Goal: Task Accomplishment & Management: Complete application form

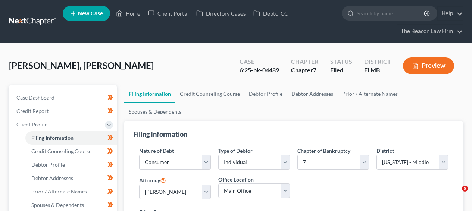
select select "1"
select select "0"
select select "15"
select select "6"
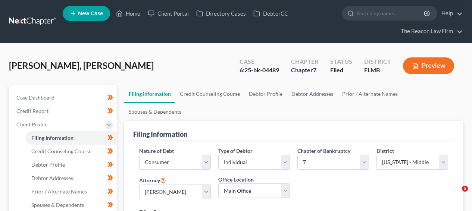
select select "9"
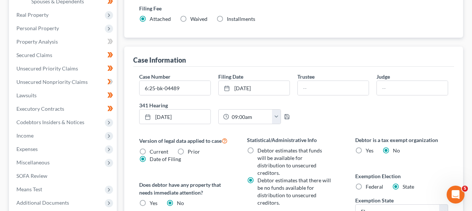
click at [57, 26] on span "Personal Property" at bounding box center [37, 28] width 43 height 6
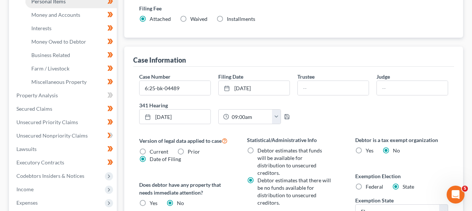
click at [67, 6] on link "Personal Items" at bounding box center [70, 1] width 91 height 13
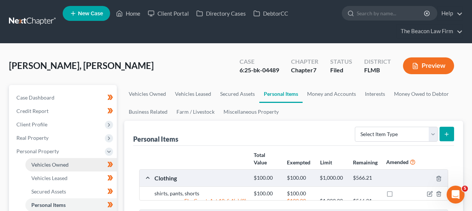
click at [68, 168] on link "Vehicles Owned" at bounding box center [70, 164] width 91 height 13
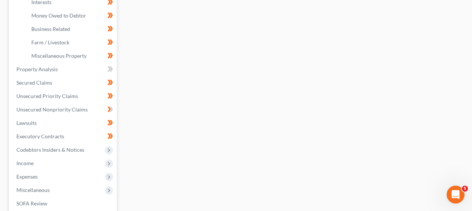
scroll to position [254, 0]
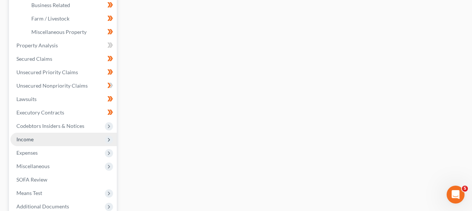
click at [60, 138] on span "Income" at bounding box center [63, 139] width 106 height 13
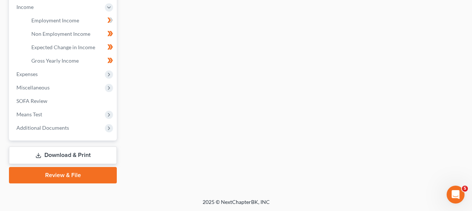
click at [56, 149] on link "Download & Print" at bounding box center [63, 156] width 108 height 18
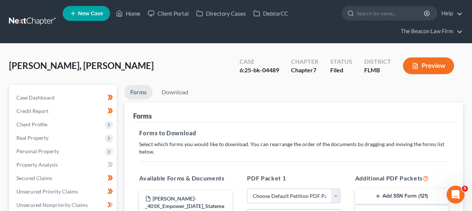
scroll to position [204, 0]
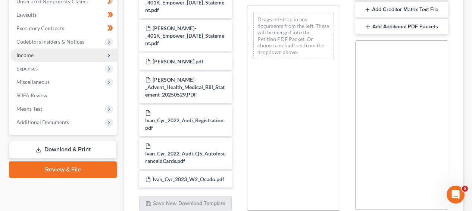
click at [54, 59] on span "Income" at bounding box center [63, 54] width 106 height 13
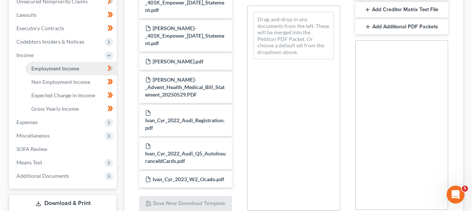
click at [53, 66] on span "Employment Income" at bounding box center [55, 68] width 48 height 6
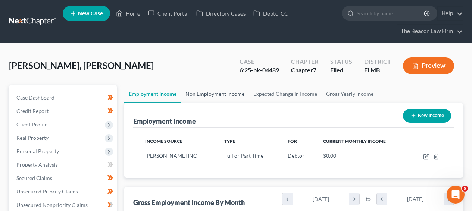
click at [204, 92] on link "Non Employment Income" at bounding box center [215, 94] width 68 height 18
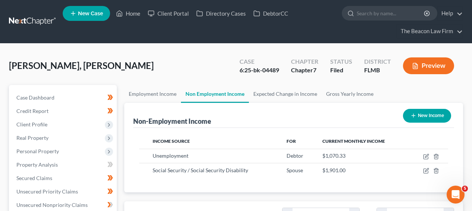
scroll to position [134, 189]
click at [165, 97] on link "Employment Income" at bounding box center [152, 94] width 57 height 18
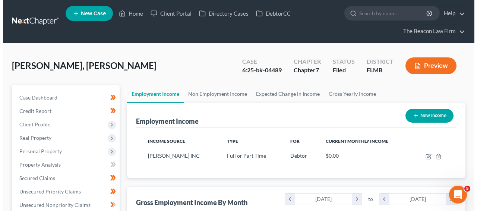
scroll to position [134, 189]
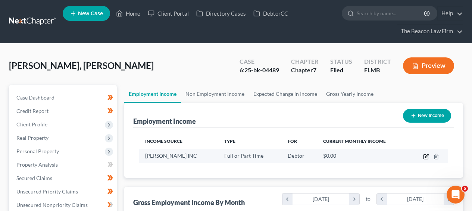
click at [425, 156] on icon "button" at bounding box center [426, 155] width 3 height 3
select select "0"
select select "10"
select select "1"
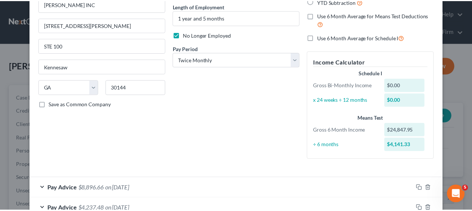
scroll to position [0, 0]
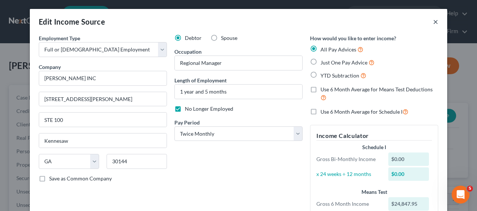
click at [434, 23] on button "×" at bounding box center [435, 21] width 5 height 9
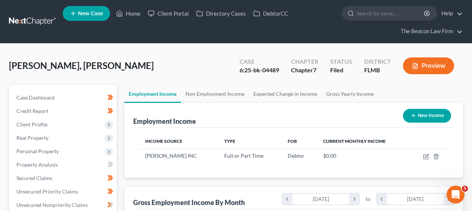
scroll to position [372880, 372825]
click at [242, 93] on link "Non Employment Income" at bounding box center [215, 94] width 68 height 18
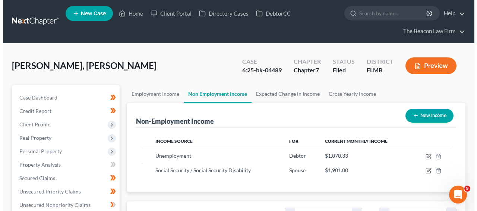
scroll to position [134, 189]
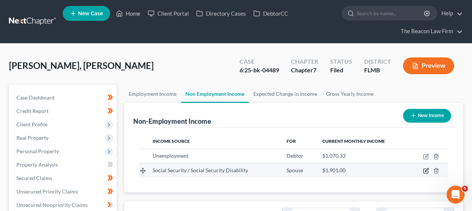
click at [424, 170] on icon "button" at bounding box center [426, 171] width 6 height 6
select select "4"
select select "0"
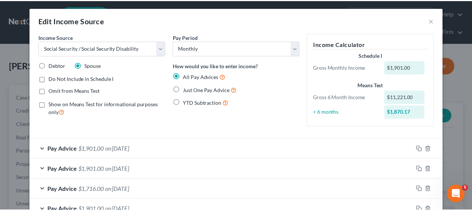
scroll to position [1, 0]
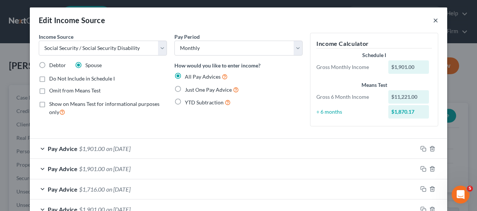
click at [434, 20] on button "×" at bounding box center [435, 20] width 5 height 9
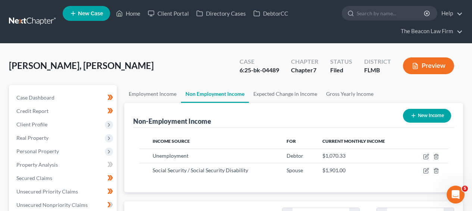
scroll to position [372880, 372825]
click at [142, 95] on link "Employment Income" at bounding box center [152, 94] width 57 height 18
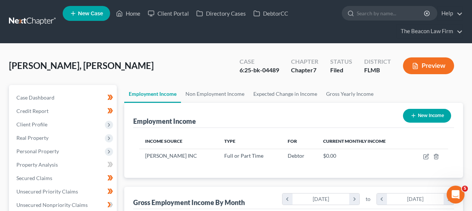
scroll to position [134, 189]
click at [416, 38] on link "The Beacon Law Firm" at bounding box center [430, 31] width 66 height 13
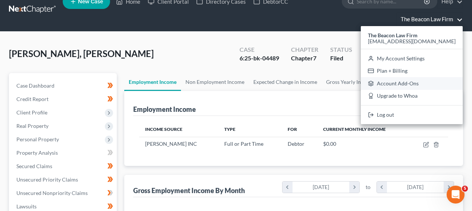
scroll to position [12, 0]
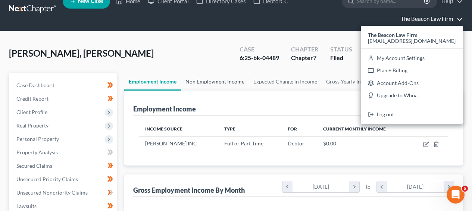
click at [196, 78] on link "Non Employment Income" at bounding box center [215, 82] width 68 height 18
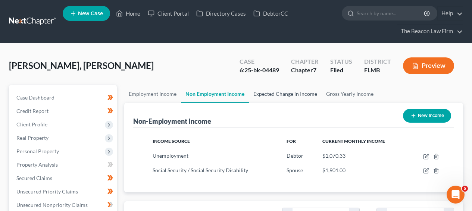
scroll to position [134, 189]
click at [269, 98] on link "Expected Change in Income" at bounding box center [285, 94] width 73 height 18
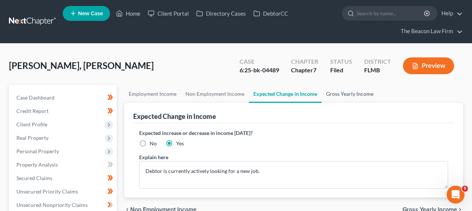
click at [347, 95] on link "Gross Yearly Income" at bounding box center [350, 94] width 56 height 18
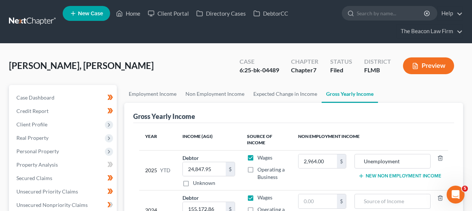
click at [43, 23] on link at bounding box center [33, 21] width 48 height 13
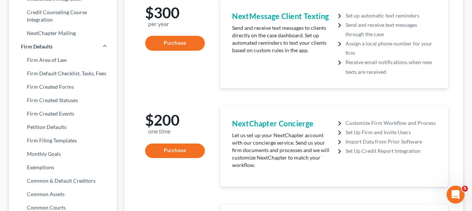
scroll to position [312, 0]
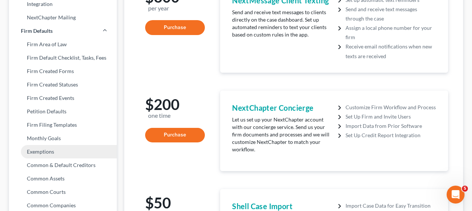
click at [41, 147] on link "Exemptions" at bounding box center [63, 151] width 108 height 13
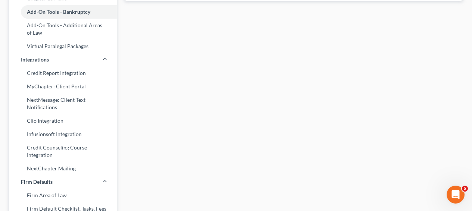
select select "0"
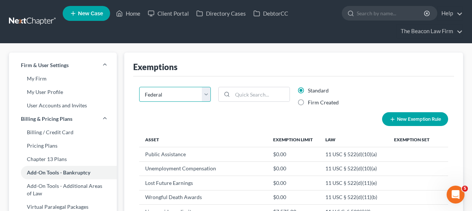
click at [183, 101] on select "State Federal AL AK AR AZ CA CO CT DE DC FL GA GU HI ID IL IN IA KS KY LA ME MD…" at bounding box center [175, 94] width 72 height 15
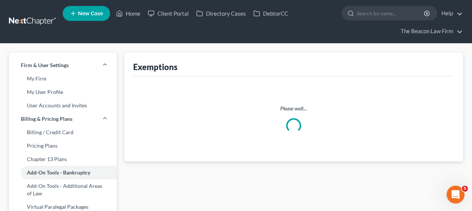
select select "4"
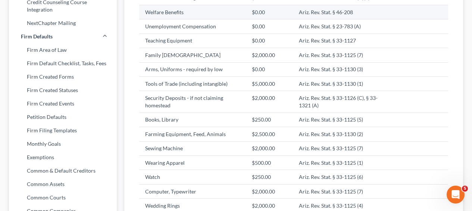
scroll to position [695, 0]
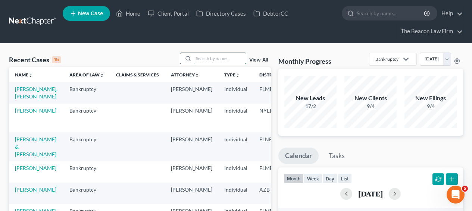
click at [214, 61] on input "search" at bounding box center [220, 58] width 52 height 11
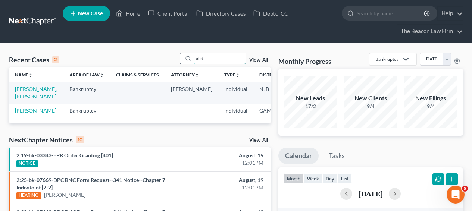
click at [216, 60] on input "abd" at bounding box center [220, 58] width 52 height 11
click at [217, 60] on input "abd" at bounding box center [220, 58] width 52 height 11
click at [239, 55] on input "abd" at bounding box center [220, 58] width 52 height 11
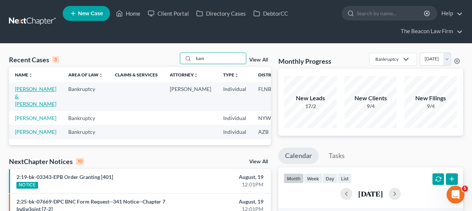
type input "kam"
click at [22, 96] on link "[PERSON_NAME] & [PERSON_NAME]" at bounding box center [35, 96] width 41 height 21
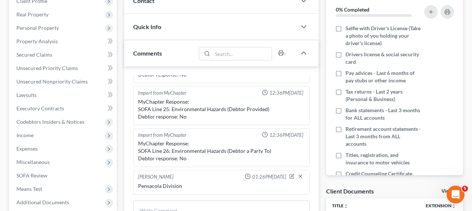
scroll to position [141, 0]
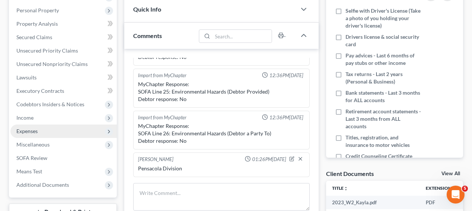
click at [44, 126] on span "Expenses" at bounding box center [63, 131] width 106 height 13
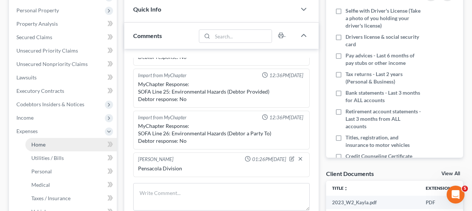
click at [53, 138] on link "Home" at bounding box center [70, 144] width 91 height 13
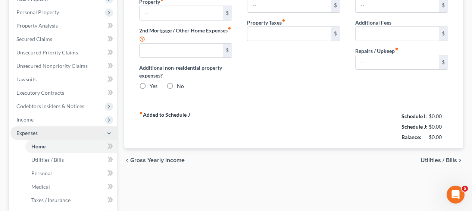
type input "2,000.00"
type input "0.00"
radio input "true"
type input "0.00"
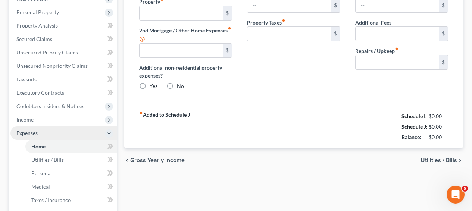
type input "0.00"
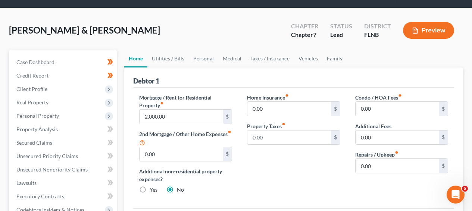
scroll to position [70, 0]
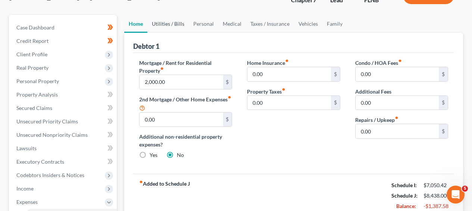
click at [170, 27] on link "Utilities / Bills" at bounding box center [167, 24] width 41 height 18
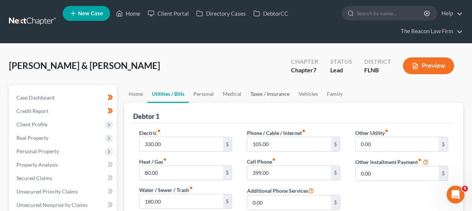
click at [275, 97] on link "Taxes / Insurance" at bounding box center [270, 94] width 48 height 18
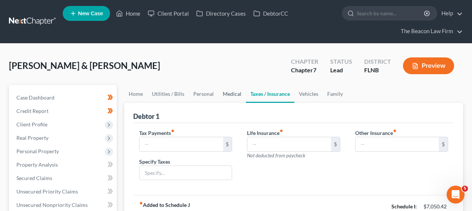
click at [235, 94] on link "Medical" at bounding box center [232, 94] width 28 height 18
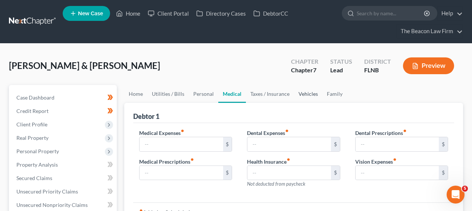
click at [311, 96] on link "Vehicles" at bounding box center [308, 94] width 28 height 18
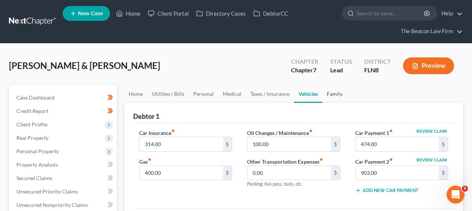
click at [336, 95] on link "Family" at bounding box center [334, 94] width 25 height 18
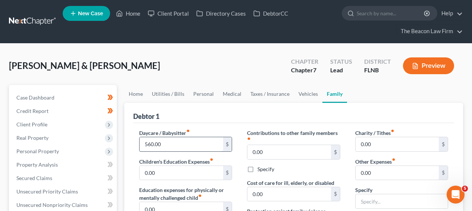
click at [166, 146] on input "560.00" at bounding box center [181, 144] width 83 height 14
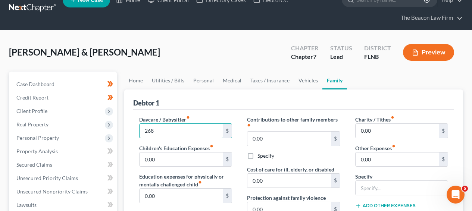
scroll to position [204, 0]
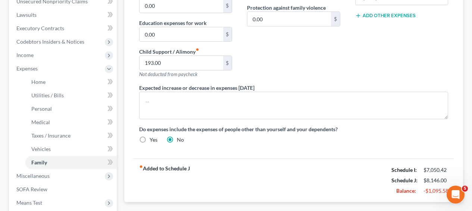
type input "268"
click at [110, 82] on icon at bounding box center [111, 81] width 3 height 5
click at [111, 82] on icon at bounding box center [111, 81] width 3 height 5
click at [109, 91] on icon at bounding box center [110, 95] width 6 height 9
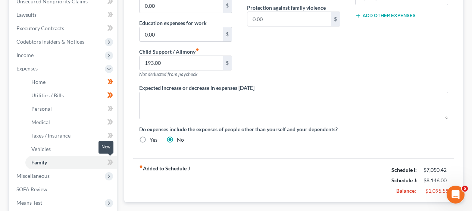
click at [111, 160] on icon at bounding box center [111, 162] width 3 height 5
click at [112, 151] on icon at bounding box center [110, 148] width 6 height 9
click at [108, 122] on icon at bounding box center [110, 121] width 6 height 9
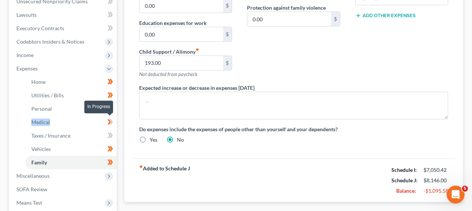
click at [108, 122] on icon at bounding box center [110, 121] width 6 height 9
click at [108, 131] on icon at bounding box center [110, 135] width 6 height 9
click at [88, 109] on link "Personal" at bounding box center [70, 108] width 91 height 13
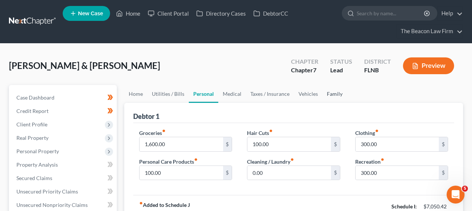
click at [341, 94] on link "Family" at bounding box center [334, 94] width 25 height 18
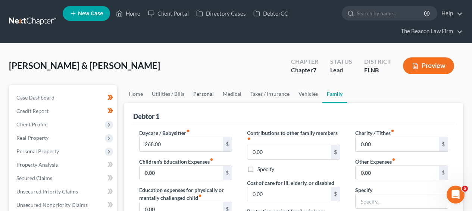
click at [213, 93] on link "Personal" at bounding box center [203, 94] width 29 height 18
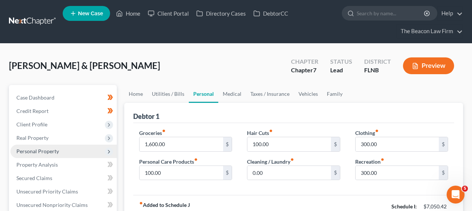
click at [51, 156] on span "Personal Property" at bounding box center [63, 151] width 106 height 13
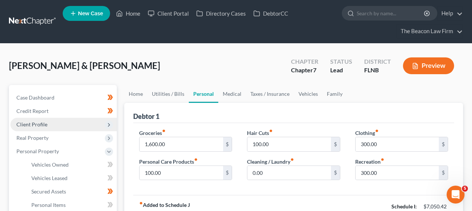
click at [52, 129] on span "Client Profile" at bounding box center [63, 124] width 106 height 13
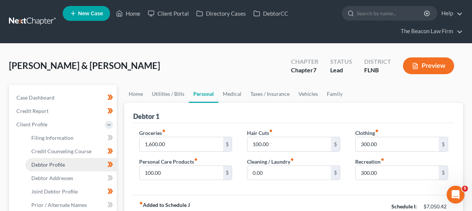
click at [51, 165] on span "Debtor Profile" at bounding box center [48, 165] width 34 height 6
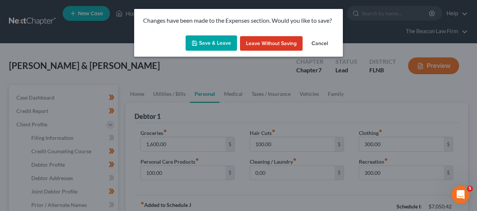
click at [207, 43] on button "Save & Leave" at bounding box center [211, 43] width 51 height 16
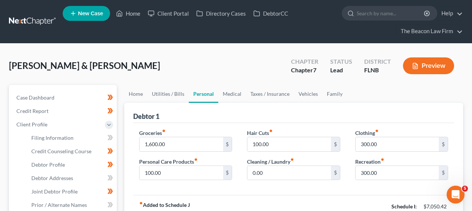
select select "1"
select select "4"
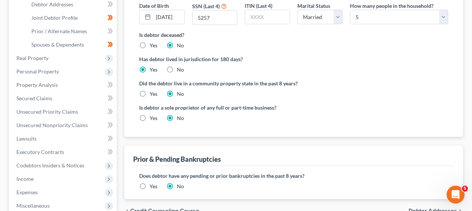
scroll to position [175, 0]
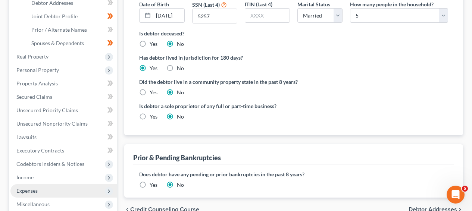
click at [76, 186] on span "Expenses" at bounding box center [63, 190] width 106 height 13
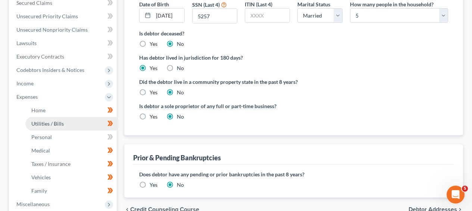
click at [81, 129] on link "Utilities / Bills" at bounding box center [70, 123] width 91 height 13
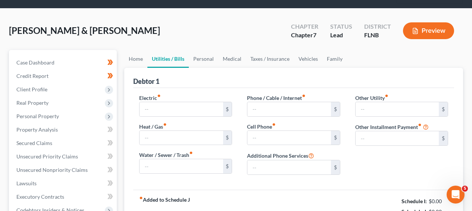
type input "330.00"
type input "80.00"
type input "180.00"
type input "105.00"
type input "399.00"
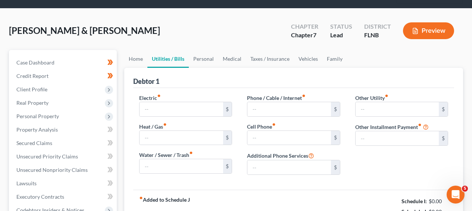
type input "0.00"
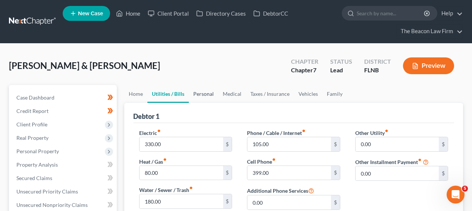
click at [202, 93] on link "Personal" at bounding box center [203, 94] width 29 height 18
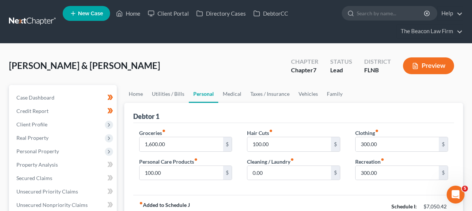
click at [373, 164] on label "Recreation fiber_manual_record" at bounding box center [369, 162] width 29 height 8
click at [372, 169] on input "300.00" at bounding box center [396, 173] width 83 height 14
drag, startPoint x: 376, startPoint y: 170, endPoint x: 350, endPoint y: 170, distance: 26.5
click at [350, 170] on div "Clothing fiber_manual_record 300.00 $ Recreation fiber_manual_record 300.00 $" at bounding box center [402, 157] width 108 height 57
type input "400"
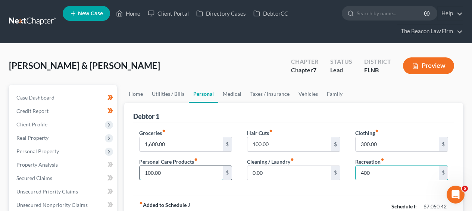
click at [207, 172] on input "100.00" at bounding box center [181, 173] width 83 height 14
type input "80"
click at [278, 167] on input "0.00" at bounding box center [288, 173] width 83 height 14
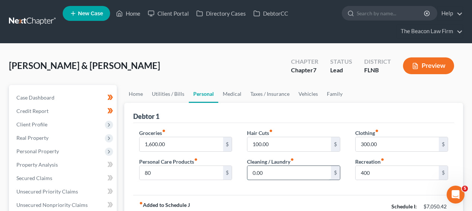
click at [278, 167] on input "0.00" at bounding box center [288, 173] width 83 height 14
type input "80"
click at [200, 138] on input "1,600.00" at bounding box center [181, 144] width 83 height 14
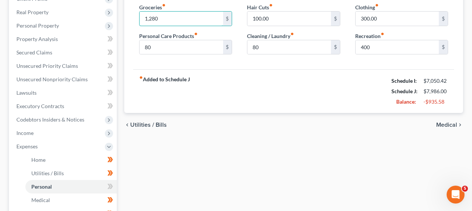
scroll to position [163, 0]
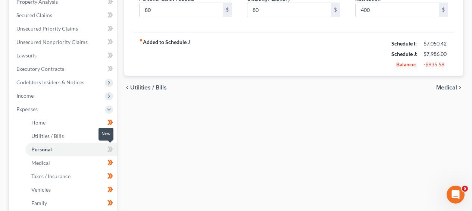
click at [115, 148] on span at bounding box center [110, 150] width 13 height 11
drag, startPoint x: 471, startPoint y: 92, endPoint x: 471, endPoint y: 74, distance: 17.5
click at [471, 74] on div "Davison, Kameron & Vincent , Kayla Upgraded Chapter Chapter 7 Status Lead Distr…" at bounding box center [236, 104] width 472 height 447
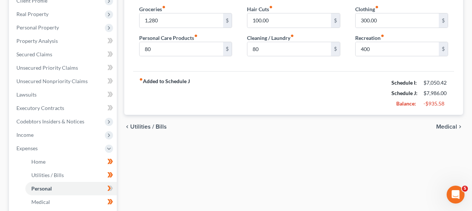
scroll to position [122, 0]
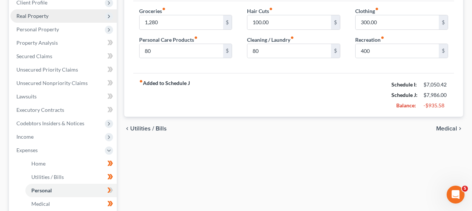
click at [64, 16] on span "Real Property" at bounding box center [63, 15] width 106 height 13
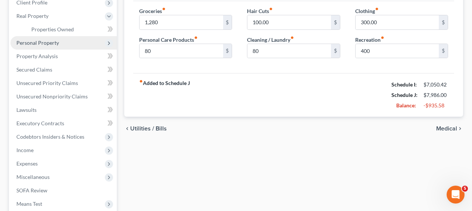
click at [60, 38] on span "Personal Property" at bounding box center [63, 42] width 106 height 13
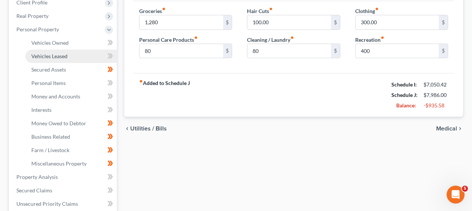
click at [61, 50] on link "Vehicles Leased" at bounding box center [70, 56] width 91 height 13
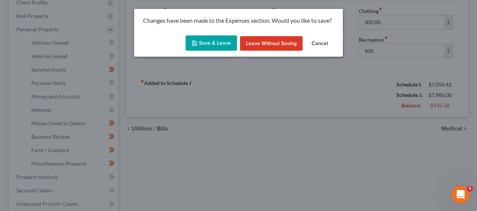
click at [220, 43] on button "Save & Leave" at bounding box center [211, 43] width 51 height 16
type input "1,280.00"
type input "80.00"
type input "400.00"
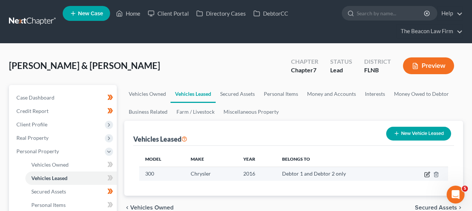
click at [427, 176] on icon "button" at bounding box center [427, 175] width 6 height 6
select select "0"
select select "10"
select select "2"
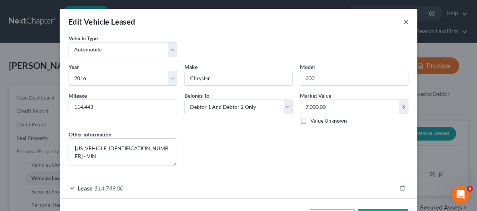
click at [404, 22] on button "×" at bounding box center [406, 21] width 5 height 9
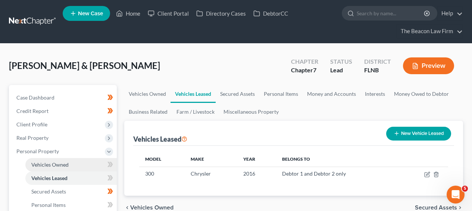
click at [89, 169] on link "Vehicles Owned" at bounding box center [70, 164] width 91 height 13
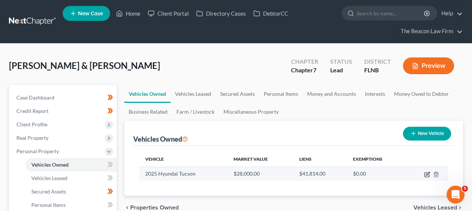
click at [428, 175] on icon "button" at bounding box center [427, 175] width 6 height 6
select select "0"
select select "1"
select select "0"
select select "2"
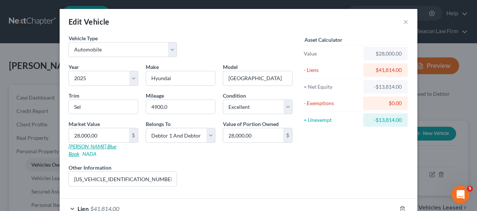
click at [83, 146] on link "Kelly Blue Book" at bounding box center [93, 150] width 48 height 14
click at [405, 23] on button "×" at bounding box center [406, 21] width 5 height 9
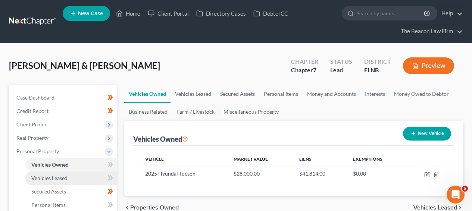
click at [51, 172] on link "Vehicles Leased" at bounding box center [70, 178] width 91 height 13
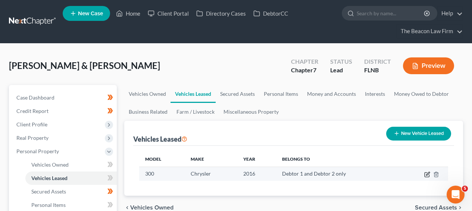
click at [425, 175] on icon "button" at bounding box center [427, 175] width 6 height 6
select select "0"
select select "10"
select select "2"
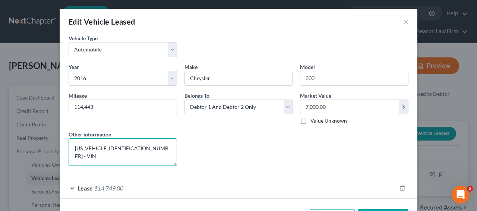
click at [113, 147] on textarea "2C3CCAEG9GH207206 - VIN" at bounding box center [123, 152] width 109 height 28
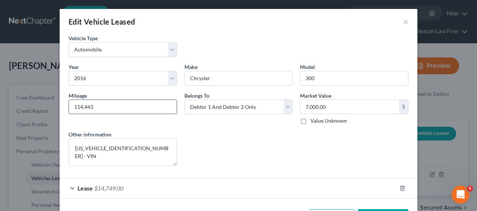
click at [82, 106] on input "114,443" at bounding box center [123, 107] width 108 height 14
click at [435, 97] on div "Edit Vehicle Leased × Vehicle Type * Select Automobile Truck Trailer Watercraft…" at bounding box center [238, 105] width 477 height 211
click at [407, 21] on div "Edit Vehicle Leased ×" at bounding box center [239, 21] width 358 height 25
click at [404, 21] on button "×" at bounding box center [406, 21] width 5 height 9
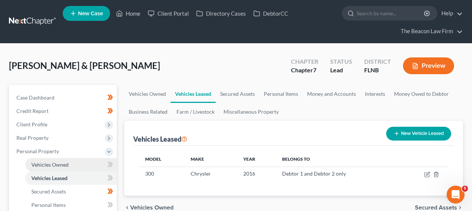
click at [37, 170] on link "Vehicles Owned" at bounding box center [70, 164] width 91 height 13
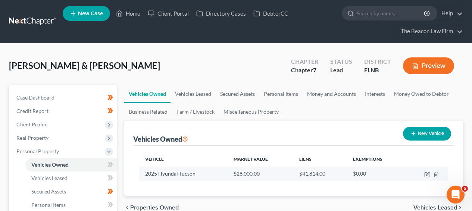
click at [424, 172] on td at bounding box center [427, 174] width 42 height 14
click at [424, 173] on icon "button" at bounding box center [426, 175] width 4 height 4
select select "0"
select select "1"
select select "0"
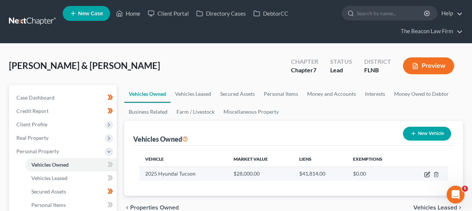
select select "2"
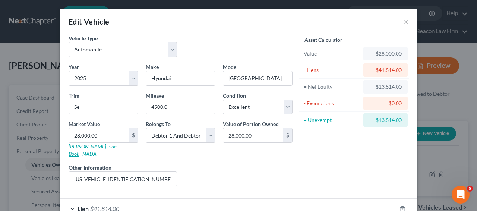
click at [79, 146] on link "Kelly Blue Book" at bounding box center [93, 150] width 48 height 14
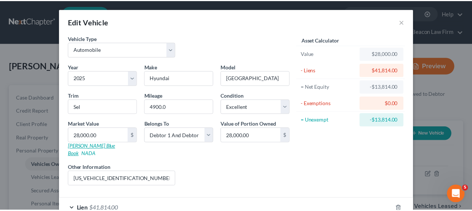
scroll to position [1, 0]
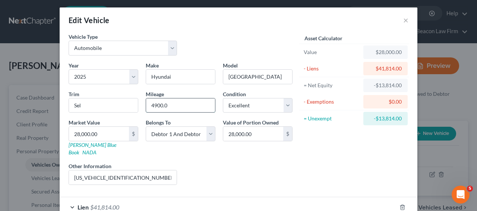
click at [175, 107] on input "4900.0" at bounding box center [180, 105] width 69 height 14
paste input "10,139"
type input "10,139"
click at [101, 170] on input "5NMJC3DE7SH519620 - VIN" at bounding box center [123, 177] width 108 height 14
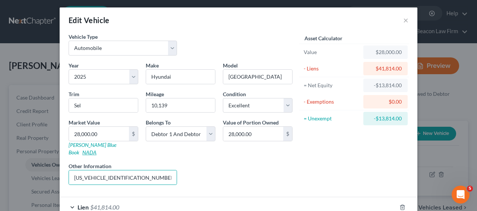
click at [97, 149] on link "NADA" at bounding box center [89, 152] width 14 height 6
click at [398, 22] on div "Edit Vehicle ×" at bounding box center [239, 19] width 358 height 25
click at [404, 21] on button "×" at bounding box center [406, 20] width 5 height 9
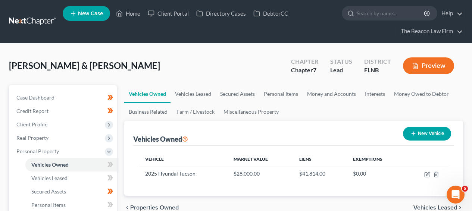
click at [50, 22] on link at bounding box center [33, 21] width 48 height 13
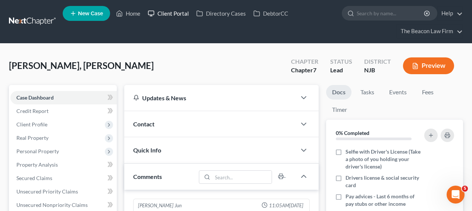
click at [154, 17] on icon at bounding box center [151, 13] width 7 height 9
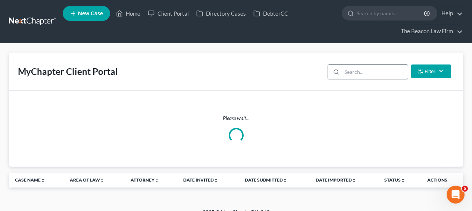
click at [353, 73] on input "search" at bounding box center [375, 72] width 66 height 14
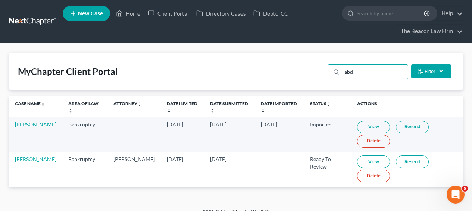
type input "abd"
click at [360, 158] on link "View" at bounding box center [373, 162] width 33 height 13
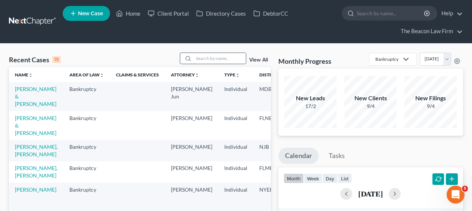
drag, startPoint x: 208, startPoint y: 52, endPoint x: 208, endPoint y: 57, distance: 4.8
click at [208, 57] on input "search" at bounding box center [220, 58] width 52 height 11
click at [178, 14] on link "Client Portal" at bounding box center [168, 13] width 48 height 13
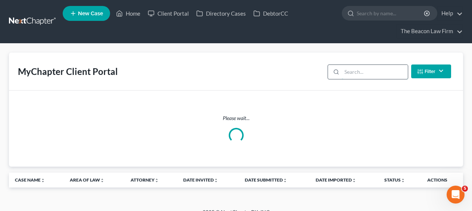
click at [359, 66] on input "search" at bounding box center [375, 72] width 66 height 14
click at [374, 71] on input "[PERSON_NAME]" at bounding box center [375, 72] width 66 height 14
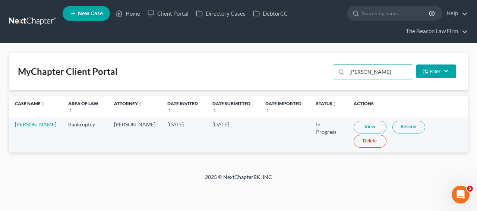
type input "[PERSON_NAME]"
click at [358, 121] on link "View" at bounding box center [370, 127] width 33 height 13
click at [13, 17] on link at bounding box center [33, 21] width 48 height 13
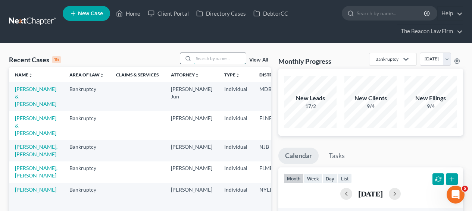
click at [222, 60] on input "search" at bounding box center [220, 58] width 52 height 11
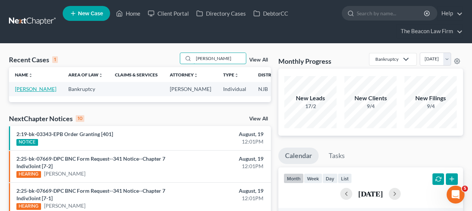
type input "[PERSON_NAME]"
click at [21, 92] on link "[PERSON_NAME]" at bounding box center [35, 89] width 41 height 6
click at [25, 92] on link "[PERSON_NAME]" at bounding box center [35, 89] width 41 height 6
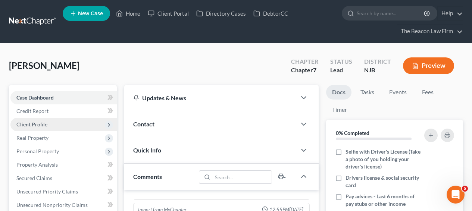
click at [78, 129] on span "Client Profile" at bounding box center [63, 124] width 106 height 13
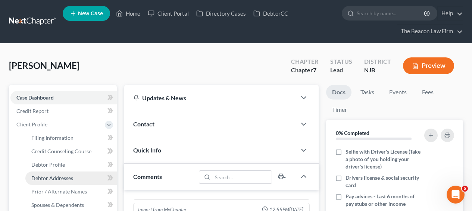
click at [72, 176] on span "Debtor Addresses" at bounding box center [52, 178] width 42 height 6
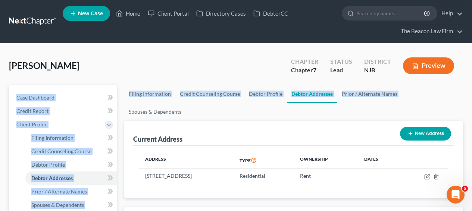
drag, startPoint x: 471, startPoint y: 71, endPoint x: 473, endPoint y: 87, distance: 15.4
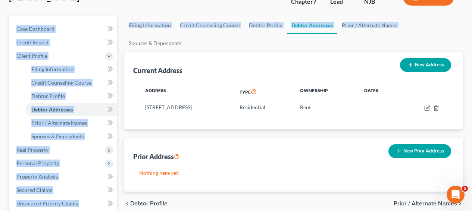
scroll to position [74, 0]
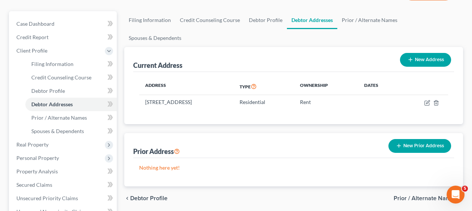
click at [460, 109] on div "Current Address New Address Address Type Ownership Dates 166 Horseshoe Court, P…" at bounding box center [293, 117] width 339 height 140
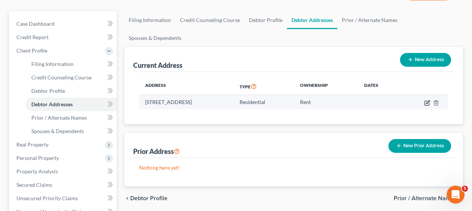
click at [427, 100] on icon "button" at bounding box center [427, 101] width 3 height 3
select select "33"
select select "0"
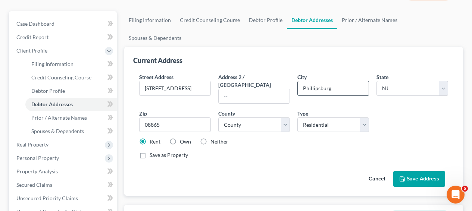
click at [318, 81] on input "Phillipsburg" at bounding box center [333, 88] width 71 height 14
click at [277, 117] on select "County Atlantic County Bergen County Burlington County Camden County Cape May C…" at bounding box center [254, 124] width 72 height 15
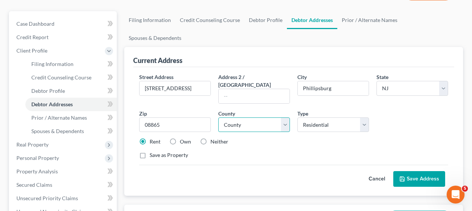
select select "20"
click at [110, 105] on icon at bounding box center [108, 103] width 3 height 5
click at [80, 31] on li "Credit Report" at bounding box center [63, 37] width 106 height 13
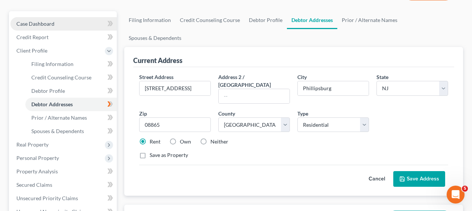
click at [80, 30] on link "Case Dashboard" at bounding box center [63, 23] width 106 height 13
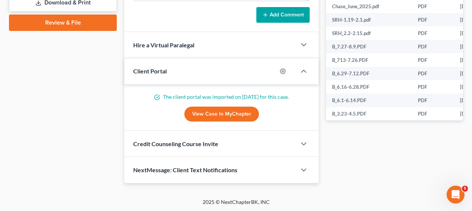
scroll to position [147, 0]
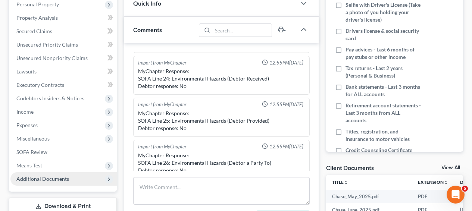
click at [83, 178] on span "Additional Documents" at bounding box center [63, 178] width 106 height 13
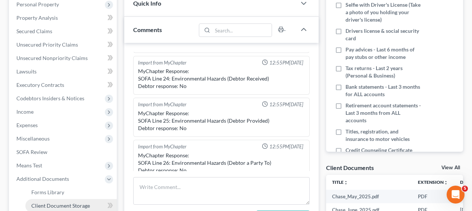
click at [81, 206] on span "Client Document Storage" at bounding box center [60, 206] width 59 height 6
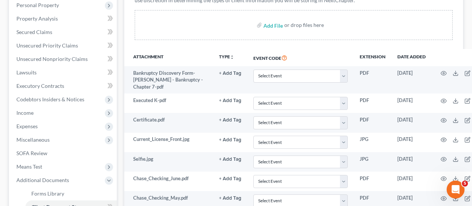
scroll to position [138, 0]
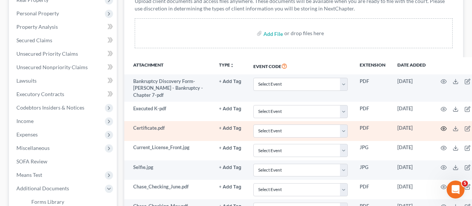
click at [446, 127] on icon "button" at bounding box center [444, 128] width 6 height 6
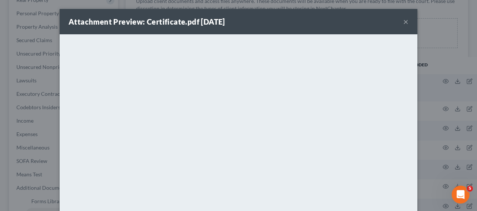
click at [404, 23] on button "×" at bounding box center [406, 21] width 5 height 9
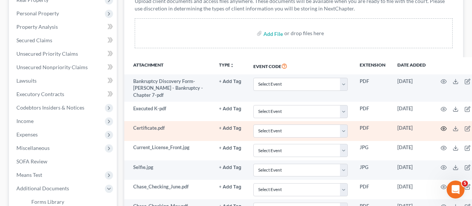
click at [443, 128] on circle "button" at bounding box center [443, 128] width 1 height 1
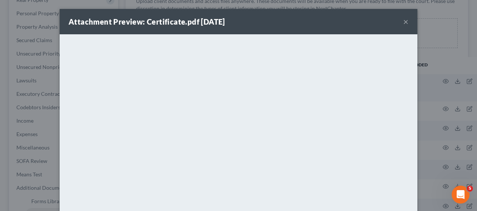
click at [406, 20] on button "×" at bounding box center [406, 21] width 5 height 9
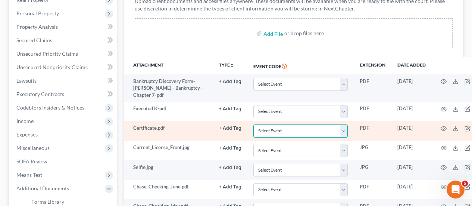
click at [272, 131] on select "Select Event 20 Largest Unsecured Creditors Amended Attorney Compensation State…" at bounding box center [300, 130] width 94 height 13
select select "9"
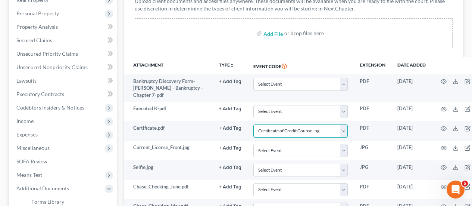
scroll to position [336, 0]
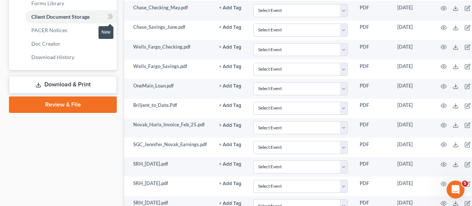
click at [112, 13] on icon at bounding box center [110, 16] width 6 height 9
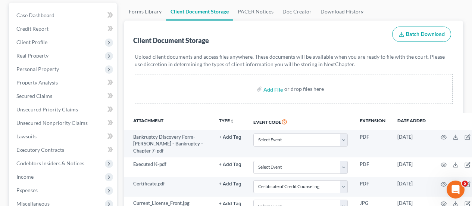
scroll to position [43, 0]
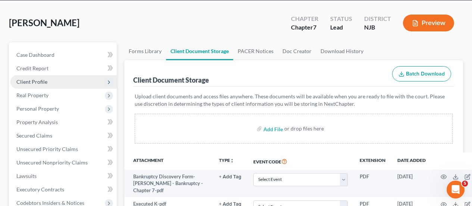
click at [48, 79] on span "Client Profile" at bounding box center [63, 81] width 106 height 13
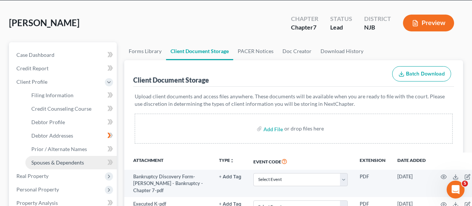
click at [65, 157] on link "Spouses & Dependents" at bounding box center [70, 162] width 91 height 13
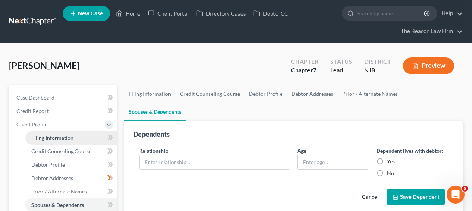
click at [76, 142] on link "Filing Information" at bounding box center [70, 137] width 91 height 13
select select "1"
select select "0"
select select "11"
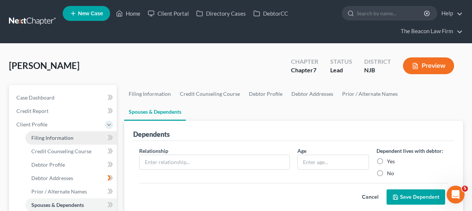
select select "33"
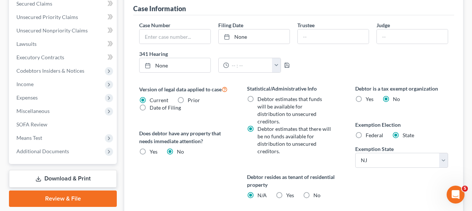
scroll to position [287, 0]
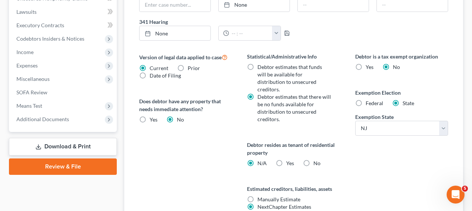
click at [286, 160] on label "Yes Yes" at bounding box center [290, 163] width 8 height 7
click at [289, 160] on input "Yes Yes" at bounding box center [291, 162] width 5 height 5
radio input "true"
radio input "false"
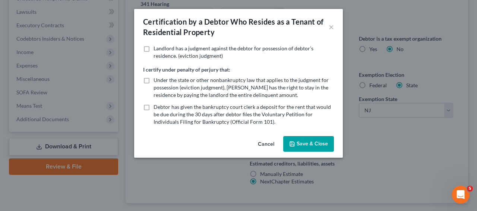
click at [262, 141] on button "Cancel" at bounding box center [266, 144] width 28 height 15
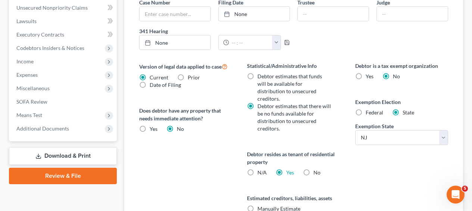
scroll to position [279, 0]
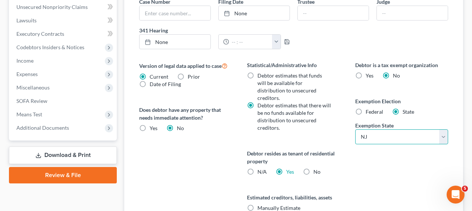
click at [419, 129] on select "State AL AK AR AZ CA CO CT DE DC FL GA GU HI ID IL IN IA KS KY LA ME MD MA MI M…" at bounding box center [401, 136] width 93 height 15
click at [377, 108] on label "Federal" at bounding box center [375, 111] width 18 height 7
click at [373, 108] on input "Federal" at bounding box center [371, 110] width 5 height 5
radio input "true"
radio input "false"
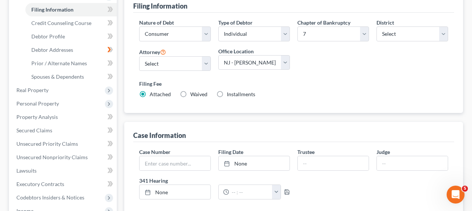
scroll to position [125, 0]
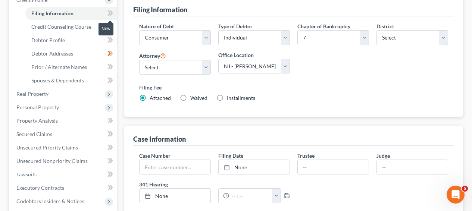
click at [110, 13] on icon at bounding box center [108, 12] width 3 height 5
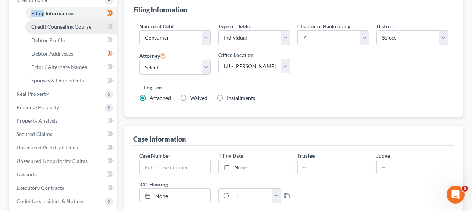
click at [95, 21] on link "Credit Counseling Course" at bounding box center [70, 26] width 91 height 13
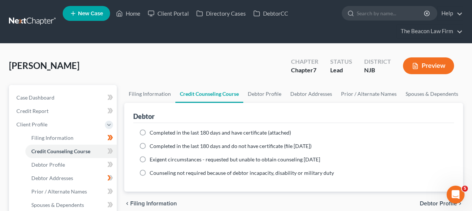
click at [214, 131] on span "Completed in the last 180 days and have certificate (attached)" at bounding box center [220, 132] width 141 height 6
click at [157, 131] on input "Completed in the last 180 days and have certificate (attached)" at bounding box center [155, 131] width 5 height 5
radio input "true"
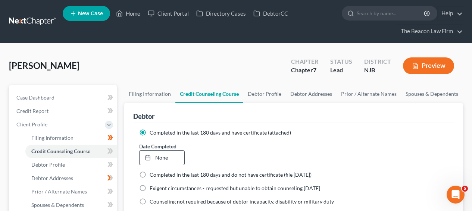
click at [173, 157] on link "None" at bounding box center [162, 158] width 44 height 14
type input "8/19/2025"
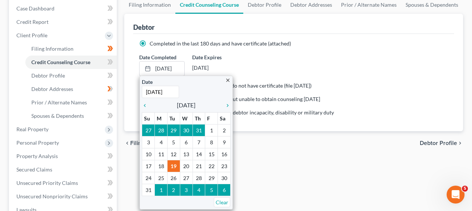
scroll to position [90, 0]
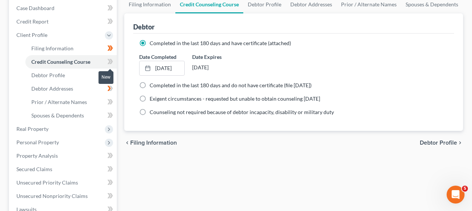
click at [110, 61] on icon at bounding box center [108, 61] width 3 height 5
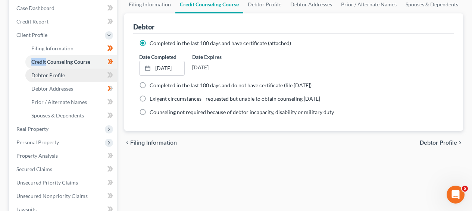
click at [85, 70] on link "Debtor Profile" at bounding box center [70, 75] width 91 height 13
select select "0"
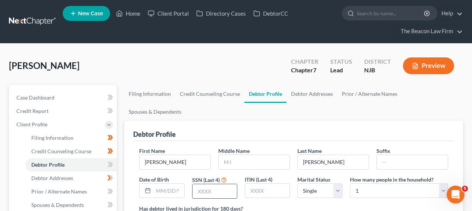
click at [230, 184] on input "text" at bounding box center [214, 191] width 44 height 14
type input "0429"
click at [275, 155] on input "text" at bounding box center [254, 162] width 71 height 14
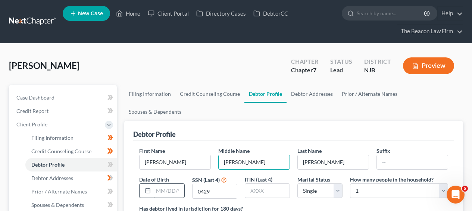
type input "Ann"
click at [169, 184] on input "text" at bounding box center [168, 191] width 31 height 14
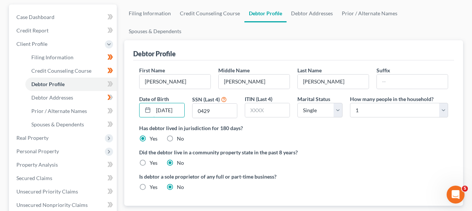
scroll to position [79, 0]
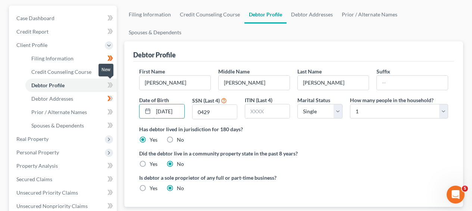
type input "02/12/1973"
click at [116, 86] on span at bounding box center [110, 86] width 13 height 11
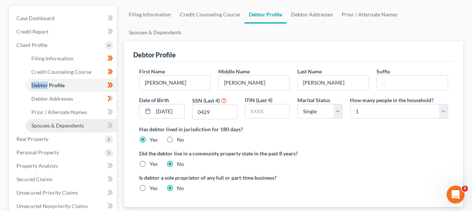
click at [102, 122] on link "Spouses & Dependents" at bounding box center [70, 125] width 91 height 13
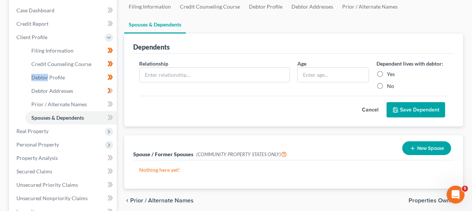
scroll to position [88, 0]
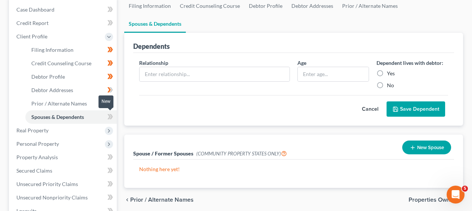
click at [111, 118] on icon at bounding box center [111, 116] width 3 height 5
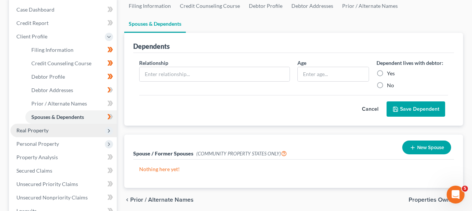
click at [75, 133] on span "Real Property" at bounding box center [63, 130] width 106 height 13
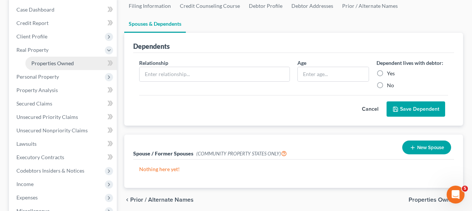
click at [79, 67] on link "Properties Owned" at bounding box center [70, 63] width 91 height 13
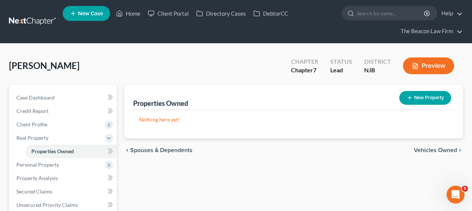
click at [110, 150] on div "New" at bounding box center [105, 146] width 15 height 12
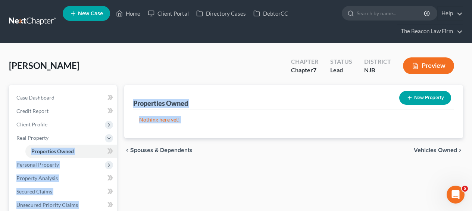
click at [111, 150] on body "Home New Case Client Portal Directory Cases DebtorCC The Beacon Law Firm prenn@…" at bounding box center [236, 211] width 472 height 423
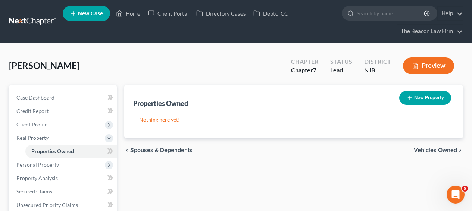
click at [110, 150] on body "Home New Case Client Portal Directory Cases DebtorCC The Beacon Law Firm prenn@…" at bounding box center [236, 211] width 472 height 423
click at [110, 150] on div "New" at bounding box center [105, 146] width 15 height 12
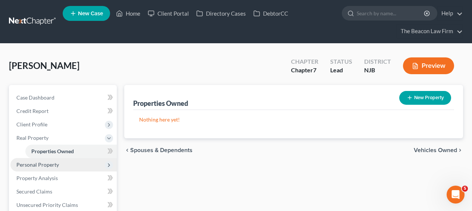
click at [90, 163] on span "Personal Property" at bounding box center [63, 164] width 106 height 13
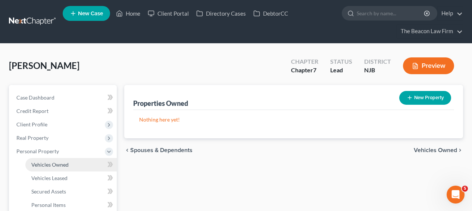
click at [87, 163] on link "Vehicles Owned" at bounding box center [70, 164] width 91 height 13
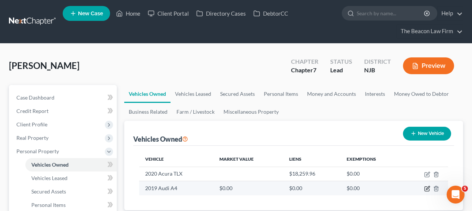
click at [427, 188] on icon "button" at bounding box center [427, 189] width 6 height 6
select select "0"
select select "7"
select select "2"
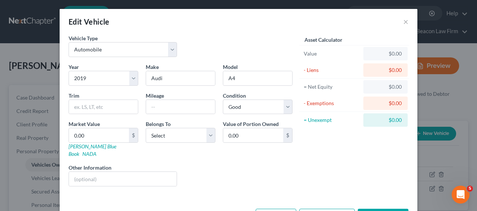
click at [399, 24] on div "Edit Vehicle ×" at bounding box center [239, 21] width 358 height 25
click at [404, 23] on button "×" at bounding box center [406, 21] width 5 height 9
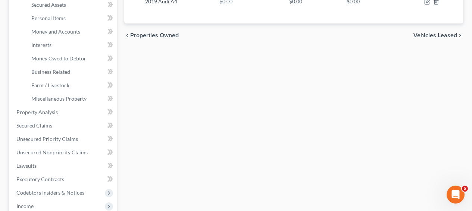
scroll to position [188, 0]
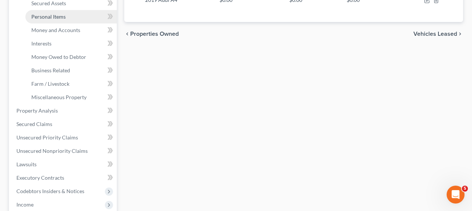
click at [78, 20] on link "Personal Items" at bounding box center [70, 16] width 91 height 13
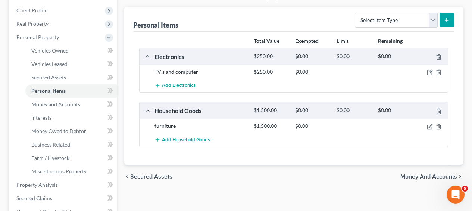
scroll to position [116, 0]
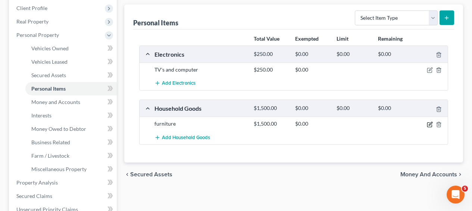
click at [430, 124] on icon "button" at bounding box center [430, 123] width 3 height 3
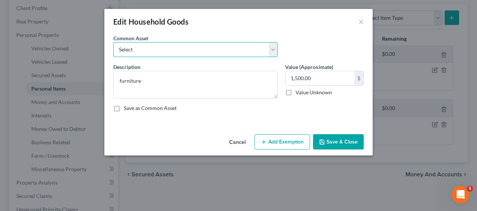
click at [224, 52] on select "Select Household Goods and Furnishings Household Goods and Furnishings Kitchen …" at bounding box center [195, 49] width 164 height 15
select select "0"
type textarea "Household Goods and Furnishings"
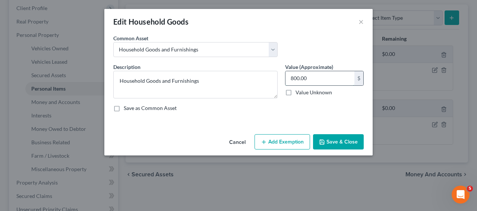
click at [323, 80] on input "800.00" at bounding box center [320, 78] width 69 height 14
type input "600"
click at [336, 144] on button "Save & Close" at bounding box center [338, 142] width 51 height 16
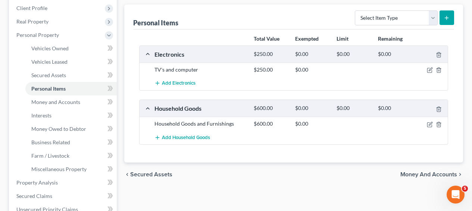
scroll to position [58, 0]
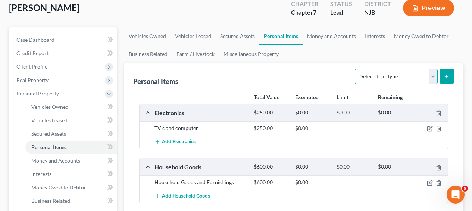
click at [377, 80] on select "Select Item Type Clothing Collectibles Of Value Electronics Firearms Household …" at bounding box center [396, 76] width 83 height 15
select select "sports_and_hobby_equipment"
click at [449, 79] on button "submit" at bounding box center [446, 76] width 15 height 15
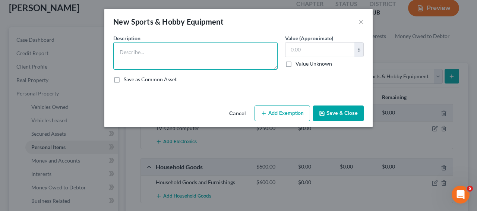
click at [206, 63] on textarea at bounding box center [195, 56] width 164 height 28
type textarea "Exercise equipment"
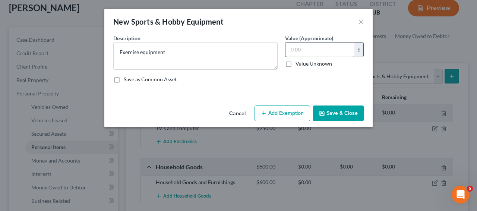
click at [298, 52] on input "text" at bounding box center [320, 50] width 69 height 14
type input "200"
click at [342, 107] on button "Save & Close" at bounding box center [338, 114] width 51 height 16
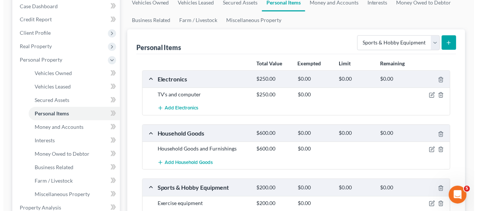
scroll to position [71, 0]
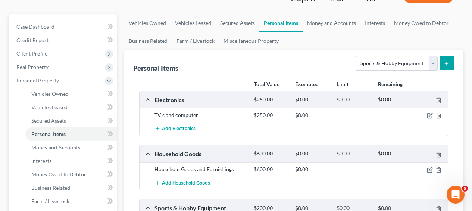
click at [455, 57] on div "Personal Items Select Item Type Clothing Collectibles Of Value Electronics Fire…" at bounding box center [293, 156] width 339 height 213
click at [448, 62] on icon "submit" at bounding box center [447, 63] width 6 height 6
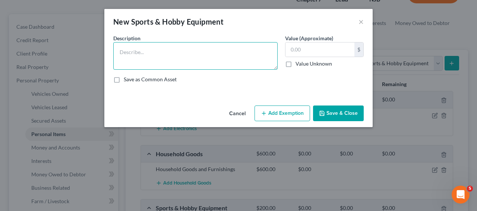
click at [215, 53] on textarea at bounding box center [195, 56] width 164 height 28
click at [242, 117] on button "Cancel" at bounding box center [237, 113] width 28 height 15
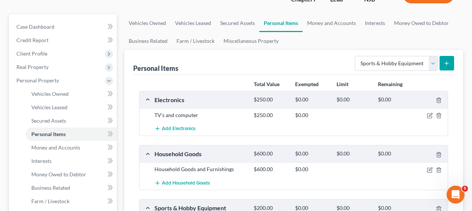
click at [385, 72] on div "Select Item Type Clothing Collectibles Of Value Electronics Firearms Household …" at bounding box center [403, 63] width 102 height 20
click at [387, 68] on select "Select Item Type Clothing Collectibles Of Value Electronics Firearms Household …" at bounding box center [396, 63] width 83 height 15
select select "clothing"
click at [448, 67] on button "submit" at bounding box center [446, 63] width 15 height 15
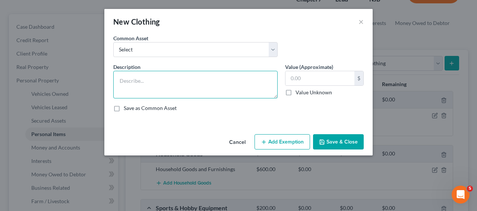
click at [216, 71] on textarea at bounding box center [195, 85] width 164 height 28
click at [215, 62] on div "Common Asset Select Clothes and Shoes Clothes and Shoes - typical worn clothes …" at bounding box center [239, 48] width 258 height 29
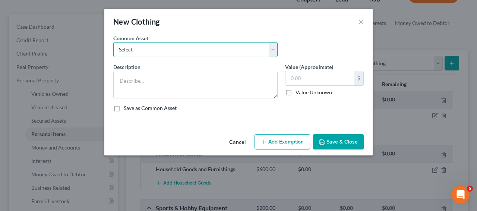
click at [215, 57] on select "Select Clothes and Shoes Clothes and Shoes - typical worn clothes for adult fem…" at bounding box center [195, 49] width 164 height 15
select select "1"
type textarea "Clothes and Shoes - typical worn clothes for adult female"
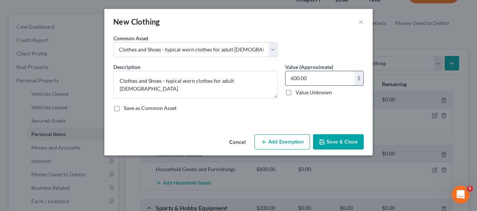
click at [307, 76] on input "600.00" at bounding box center [320, 78] width 69 height 14
type input "200"
click at [335, 135] on button "Save & Close" at bounding box center [338, 142] width 51 height 16
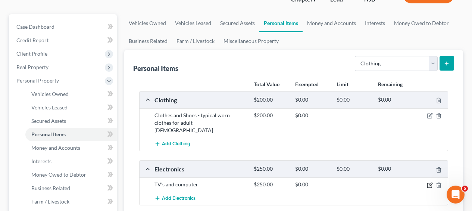
click at [430, 182] on icon "button" at bounding box center [430, 185] width 6 height 6
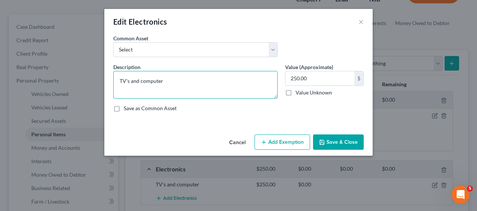
click at [134, 79] on textarea "TV's and computer" at bounding box center [195, 85] width 164 height 28
type textarea "TVs, cellphones, computer"
click at [334, 79] on input "250.00" at bounding box center [320, 78] width 69 height 14
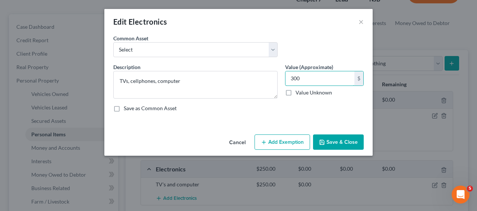
type input "300"
click at [300, 147] on button "Add Exemption" at bounding box center [283, 142] width 56 height 16
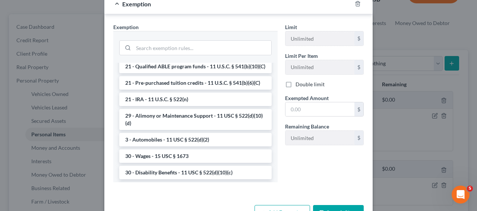
scroll to position [0, 0]
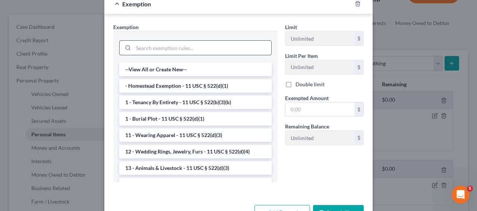
click at [241, 54] on input "search" at bounding box center [203, 48] width 138 height 14
click at [241, 52] on input "search" at bounding box center [203, 48] width 138 height 14
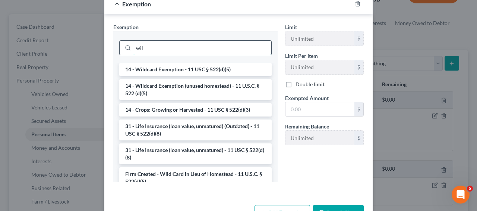
scroll to position [118, 0]
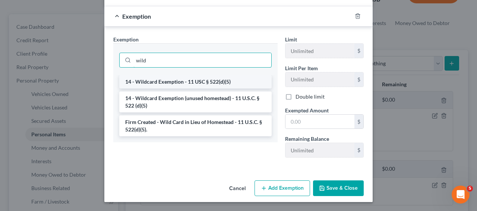
type input "wild"
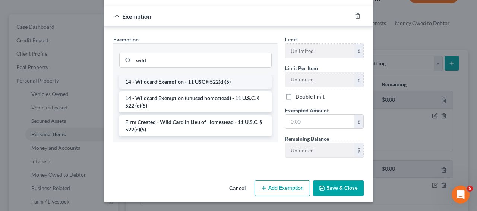
click at [239, 81] on li "14 - Wildcard Exemption - 11 USC § 522(d)(5)" at bounding box center [195, 81] width 153 height 13
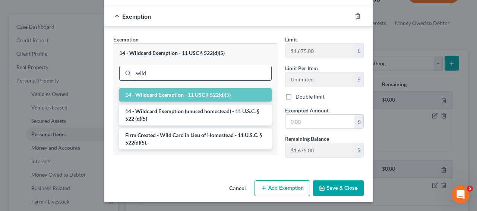
click at [232, 79] on input "wild" at bounding box center [203, 73] width 138 height 14
click at [355, 15] on icon "button" at bounding box center [358, 16] width 6 height 6
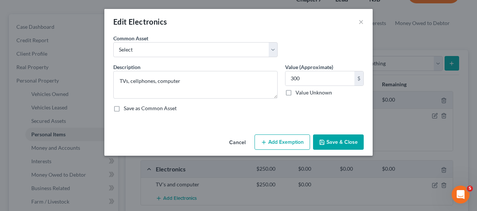
scroll to position [0, 0]
click at [268, 145] on button "Add Exemption" at bounding box center [283, 142] width 56 height 16
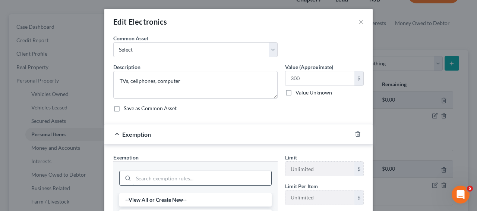
click at [208, 172] on input "search" at bounding box center [203, 178] width 138 height 14
type input "wildc"
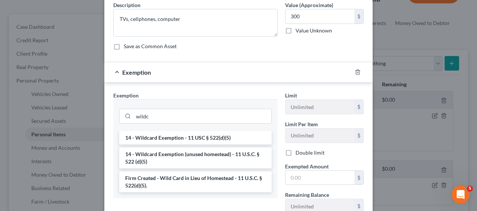
scroll to position [62, 0]
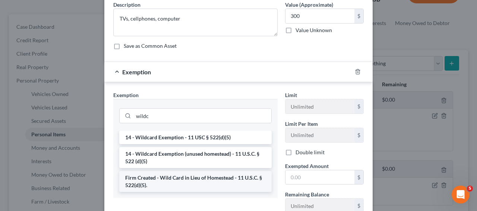
click at [211, 182] on li "Firm Created - Wild Card in Lieu of Homestead - 11 U.S.C. § 522(d)(5)." at bounding box center [195, 181] width 153 height 21
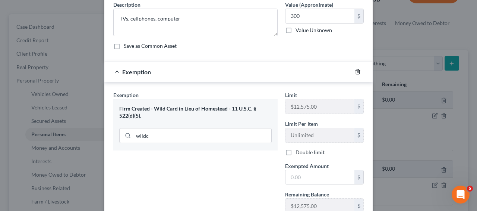
click at [355, 70] on icon "button" at bounding box center [358, 72] width 6 height 6
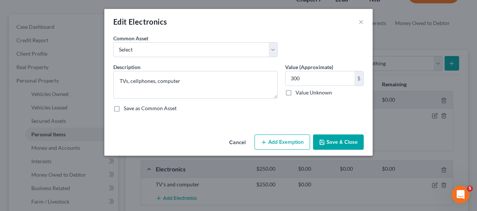
scroll to position [0, 0]
click at [298, 138] on button "Add Exemption" at bounding box center [283, 142] width 56 height 16
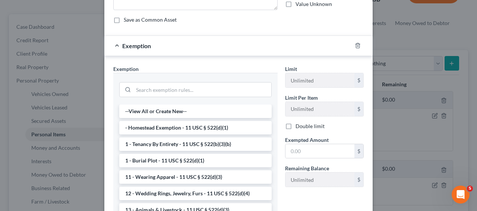
scroll to position [98, 0]
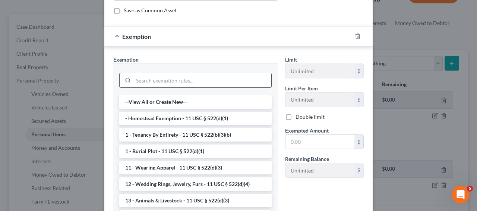
click at [207, 82] on input "search" at bounding box center [203, 80] width 138 height 14
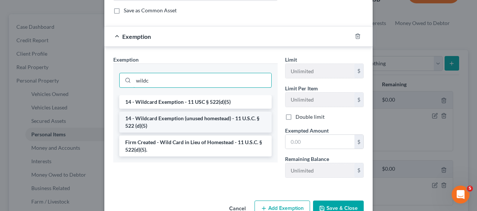
type input "wildc"
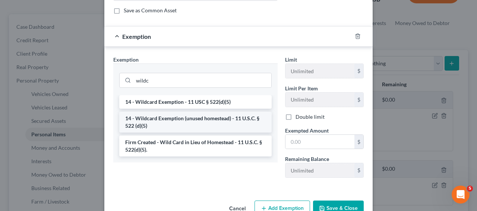
click at [205, 122] on li "14 - Wildcard Exemption (unused homestead) - 11 U.S.C. § 522 (d)(5)" at bounding box center [195, 122] width 153 height 21
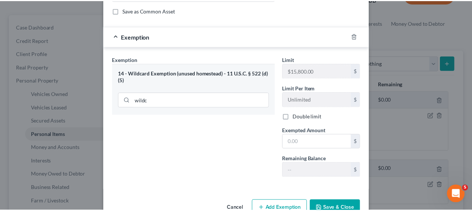
scroll to position [0, 0]
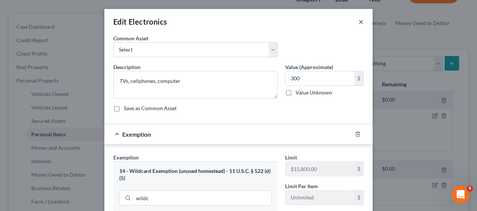
click at [359, 21] on button "×" at bounding box center [361, 21] width 5 height 9
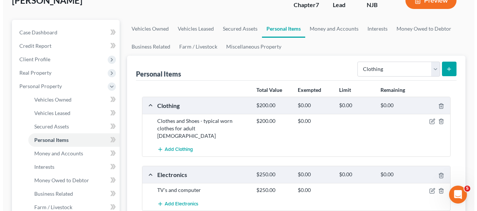
scroll to position [95, 0]
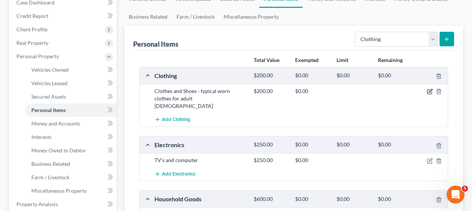
click at [430, 93] on icon "button" at bounding box center [430, 91] width 6 height 6
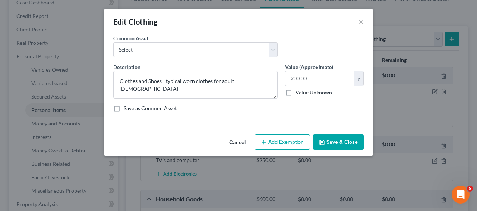
click at [267, 130] on div "An exemption set must first be selected from the Filing Information section. Co…" at bounding box center [238, 82] width 269 height 97
click at [267, 132] on div "Cancel Add Exemption Save & Close" at bounding box center [238, 143] width 269 height 25
click at [267, 137] on button "Add Exemption" at bounding box center [283, 142] width 56 height 16
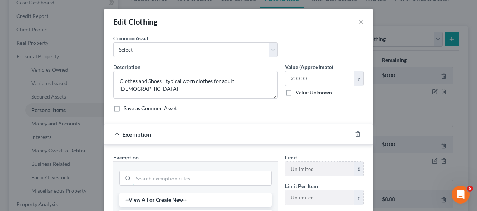
drag, startPoint x: 251, startPoint y: 172, endPoint x: 282, endPoint y: 159, distance: 34.1
click at [251, 172] on input "search" at bounding box center [203, 178] width 138 height 14
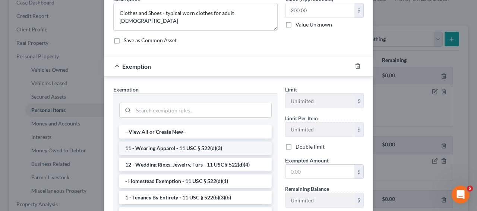
click at [236, 148] on li "11 - Wearing Apparel - 11 USC § 522(d)(3)" at bounding box center [195, 147] width 153 height 13
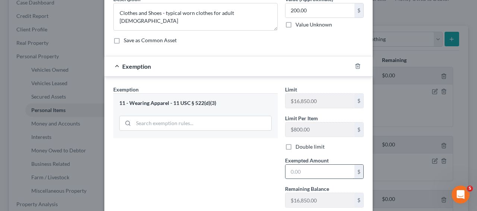
click at [315, 169] on input "text" at bounding box center [320, 171] width 69 height 14
type input "200"
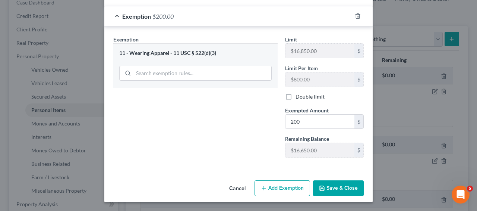
click at [363, 189] on div "Cancel Add Exemption Save & Close" at bounding box center [238, 189] width 269 height 25
click at [358, 190] on button "Save & Close" at bounding box center [338, 188] width 51 height 16
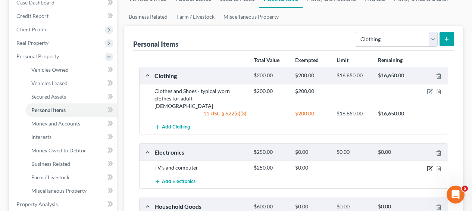
click at [428, 165] on icon "button" at bounding box center [430, 168] width 6 height 6
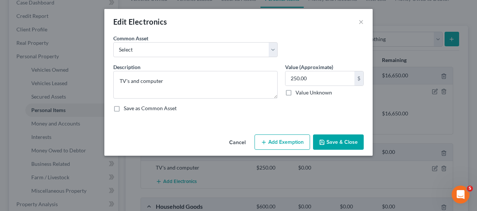
click at [291, 149] on button "Add Exemption" at bounding box center [283, 142] width 56 height 16
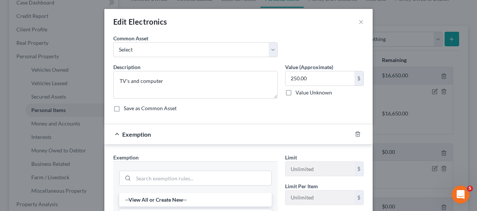
scroll to position [154, 0]
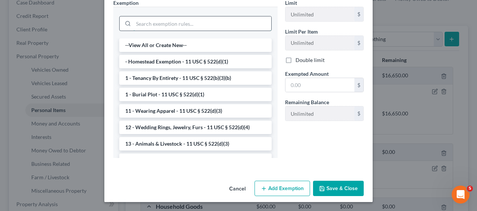
click at [253, 26] on input "search" at bounding box center [203, 23] width 138 height 14
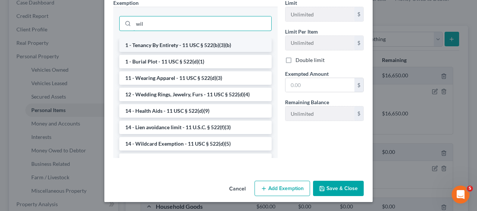
scroll to position [118, 0]
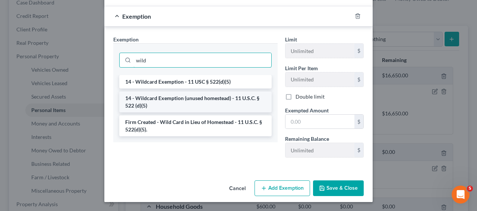
type input "wild"
click at [239, 97] on li "14 - Wildcard Exemption (unused homestead) - 11 U.S.C. § 522 (d)(5)" at bounding box center [195, 101] width 153 height 21
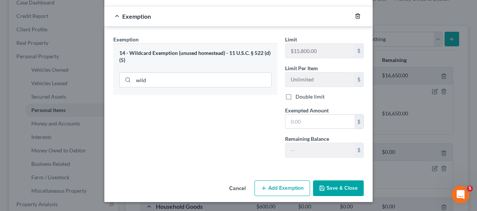
click at [355, 16] on icon "button" at bounding box center [358, 16] width 6 height 6
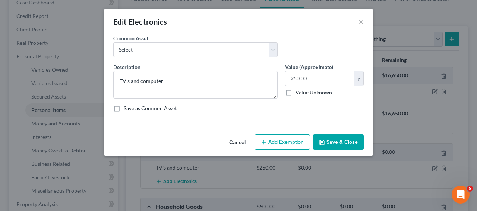
scroll to position [0, 0]
click at [261, 143] on button "Add Exemption" at bounding box center [283, 142] width 56 height 16
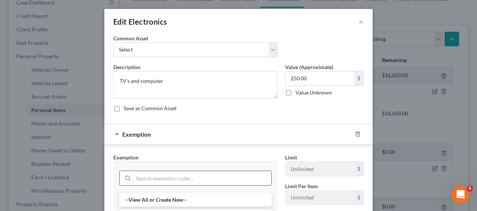
click at [200, 180] on input "search" at bounding box center [203, 178] width 138 height 14
type input "wildc"
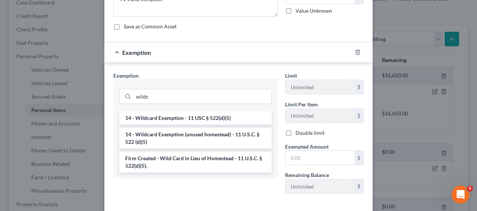
scroll to position [88, 0]
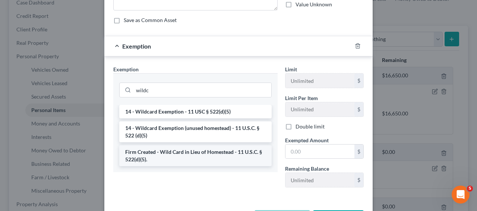
click at [214, 156] on li "Firm Created - Wild Card in Lieu of Homestead - 11 U.S.C. § 522(d)(5)." at bounding box center [195, 155] width 153 height 21
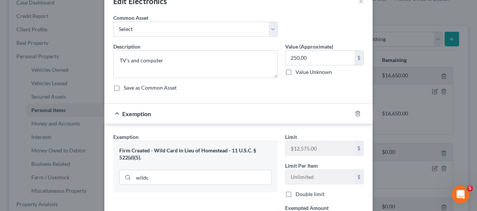
scroll to position [0, 0]
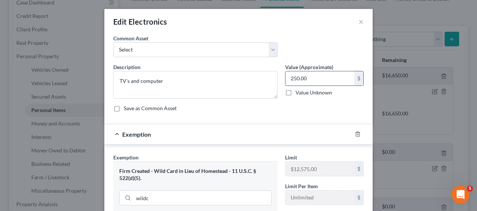
click at [339, 76] on input "250.00" at bounding box center [320, 78] width 69 height 14
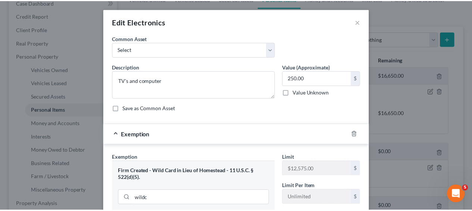
scroll to position [118, 0]
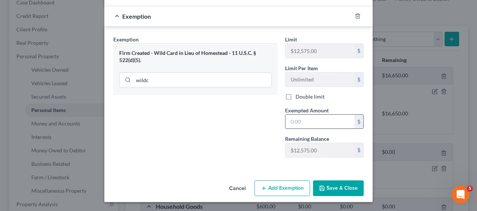
click at [333, 125] on input "text" at bounding box center [320, 122] width 69 height 14
paste input "250.00"
type input "250.00"
click at [335, 192] on button "Save & Close" at bounding box center [338, 188] width 51 height 16
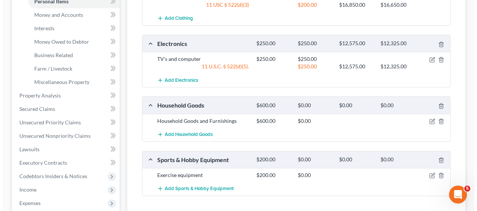
scroll to position [209, 0]
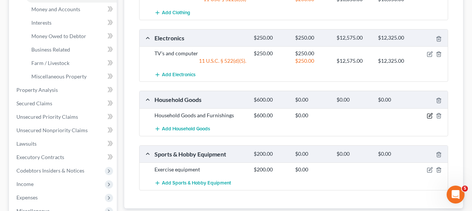
click at [430, 114] on icon "button" at bounding box center [429, 116] width 4 height 4
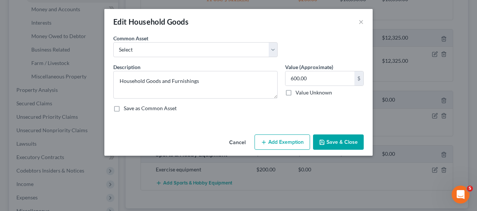
click at [303, 138] on button "Add Exemption" at bounding box center [283, 142] width 56 height 16
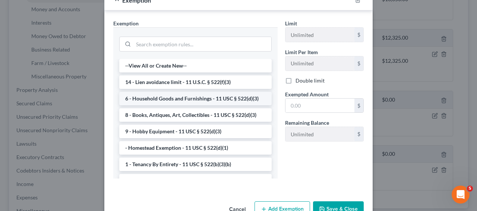
click at [216, 103] on li "6 - Household Goods and Furnishings - 11 USC § 522(d)(3)" at bounding box center [195, 98] width 153 height 13
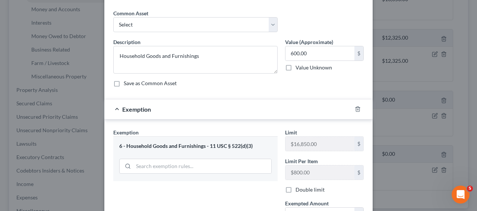
scroll to position [118, 0]
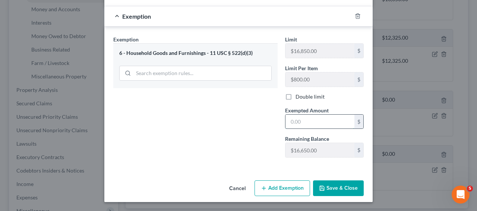
click at [318, 121] on input "text" at bounding box center [320, 122] width 69 height 14
type input "600"
click at [332, 183] on button "Save & Close" at bounding box center [338, 188] width 51 height 16
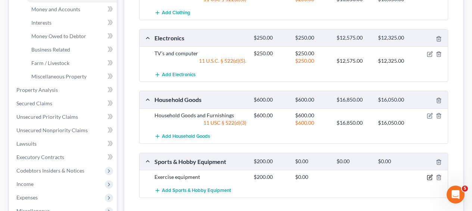
click at [431, 174] on icon "button" at bounding box center [430, 177] width 6 height 6
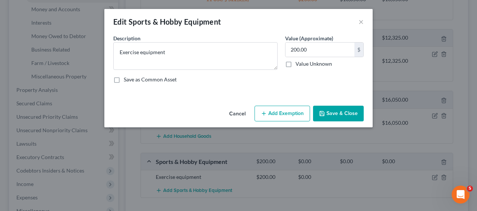
click at [273, 117] on button "Add Exemption" at bounding box center [283, 114] width 56 height 16
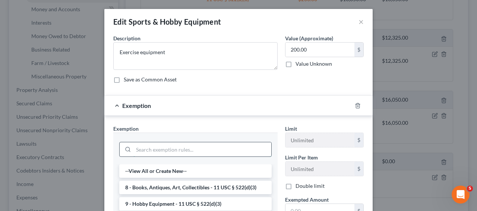
click at [200, 149] on input "search" at bounding box center [203, 149] width 138 height 14
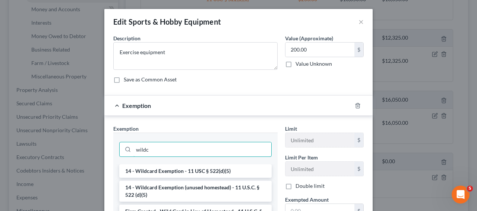
type input "wildc"
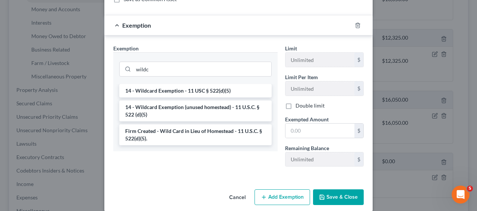
scroll to position [81, 0]
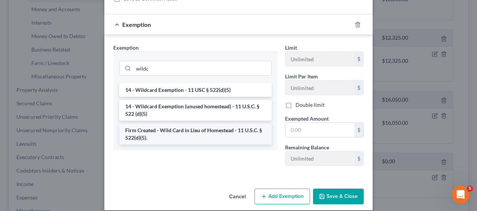
click at [231, 138] on li "Firm Created - Wild Card in Lieu of Homestead - 11 U.S.C. § 522(d)(5)." at bounding box center [195, 133] width 153 height 21
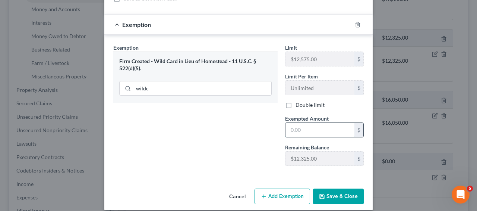
click at [301, 134] on input "text" at bounding box center [320, 130] width 69 height 14
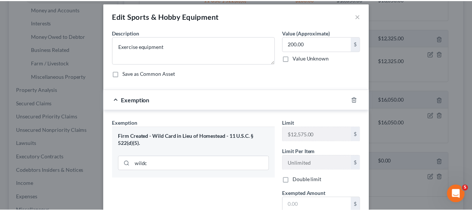
scroll to position [89, 0]
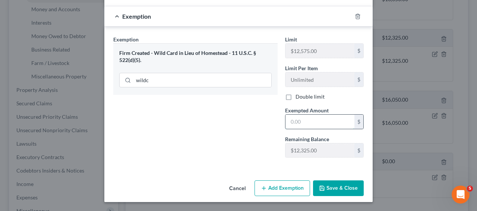
click at [305, 121] on input "text" at bounding box center [320, 122] width 69 height 14
type input "200"
click at [330, 187] on button "Save & Close" at bounding box center [338, 188] width 51 height 16
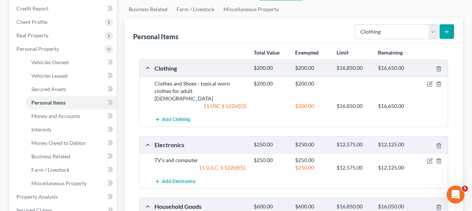
scroll to position [83, 0]
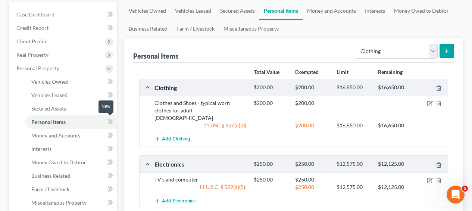
click at [107, 120] on icon at bounding box center [110, 121] width 6 height 9
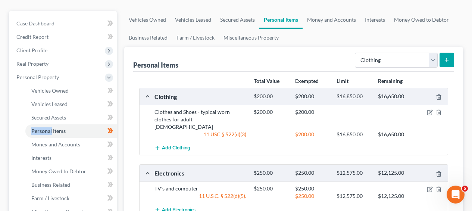
scroll to position [0, 0]
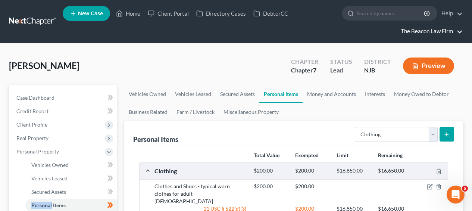
click at [410, 27] on link "The Beacon Law Firm" at bounding box center [430, 31] width 66 height 13
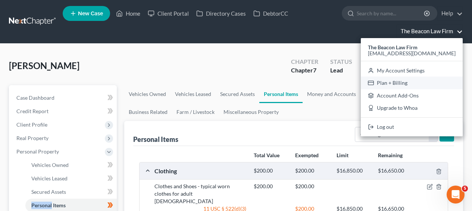
scroll to position [1, 0]
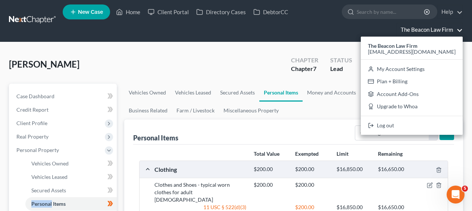
click at [318, 117] on ul "Vehicles Owned Vehicles Leased Secured Assets Personal Items Money and Accounts…" at bounding box center [293, 102] width 339 height 36
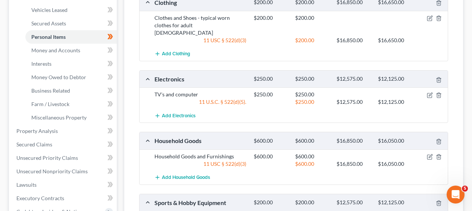
scroll to position [168, 0]
click at [59, 63] on link "Interests" at bounding box center [70, 63] width 91 height 13
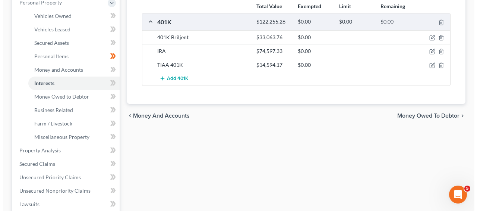
scroll to position [116, 0]
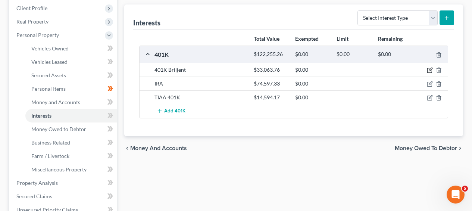
click at [428, 71] on icon "button" at bounding box center [430, 70] width 6 height 6
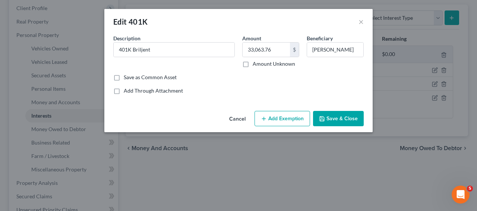
click at [291, 116] on button "Add Exemption" at bounding box center [283, 119] width 56 height 16
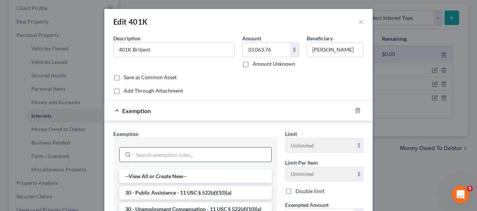
click at [219, 157] on input "search" at bounding box center [203, 154] width 138 height 14
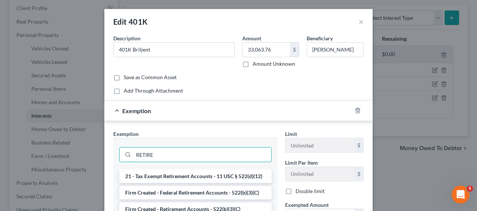
type input "RETIRE"
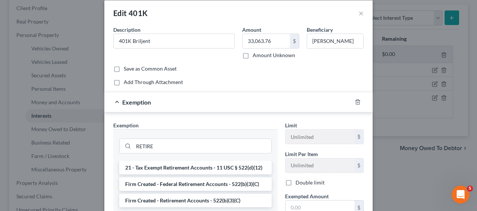
scroll to position [44, 0]
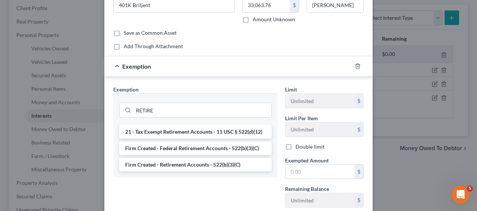
click at [231, 171] on div "21 - Tax Exempt Retirement Accounts - 11 USC § 522(d)(12) Firm Created - Federa…" at bounding box center [195, 151] width 164 height 52
click at [231, 169] on li "Firm Created - Retirement Accounts - 522(b)(3)(C)" at bounding box center [195, 164] width 153 height 13
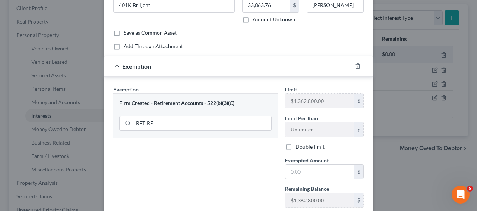
scroll to position [0, 0]
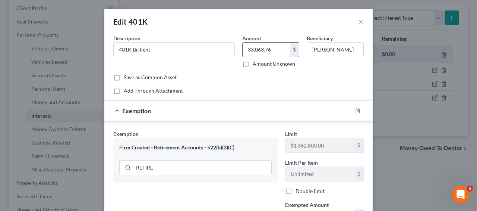
click at [271, 53] on input "33,063.76" at bounding box center [266, 50] width 47 height 14
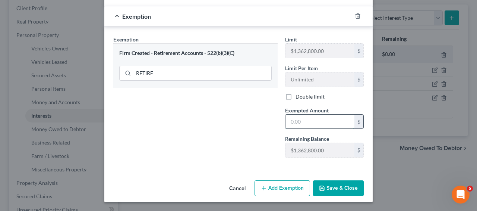
click at [316, 115] on input "text" at bounding box center [320, 122] width 69 height 14
paste input "33,063.76"
type input "33,063.76"
click at [321, 186] on icon "button" at bounding box center [322, 188] width 4 height 4
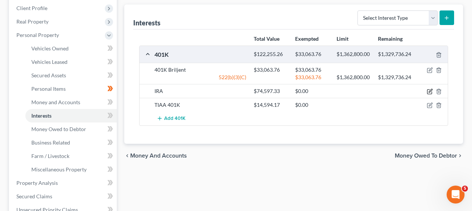
click at [430, 94] on icon "button" at bounding box center [430, 91] width 6 height 6
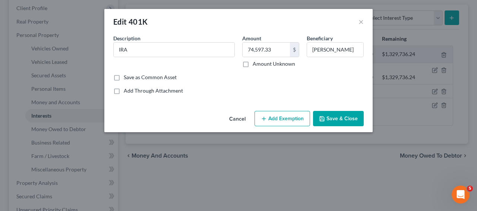
click at [295, 115] on button "Add Exemption" at bounding box center [283, 119] width 56 height 16
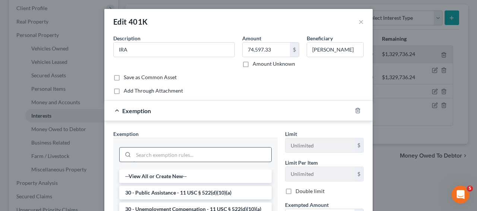
click at [211, 151] on input "search" at bounding box center [203, 154] width 138 height 14
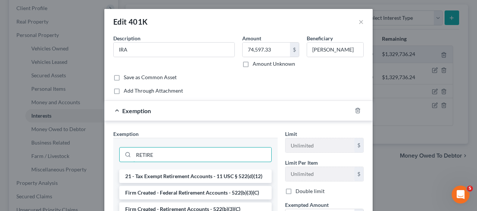
type input "RETIRE"
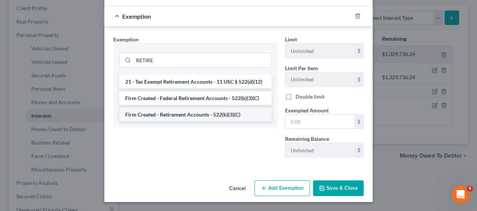
click at [216, 109] on li "Firm Created - Retirement Accounts - 522(b)(3)(C)" at bounding box center [195, 114] width 153 height 13
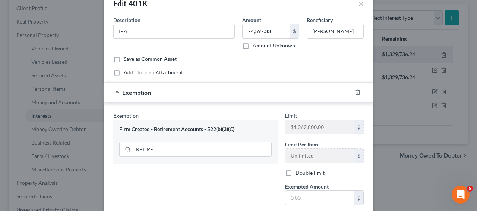
scroll to position [15, 0]
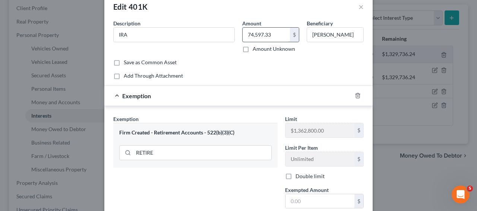
click at [257, 32] on input "74,597.33" at bounding box center [266, 35] width 47 height 14
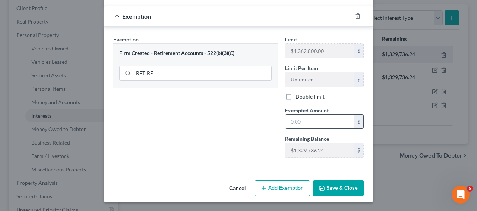
click at [316, 126] on input "text" at bounding box center [320, 122] width 69 height 14
paste input "74,597.33"
type input "74,597.33"
click at [332, 187] on button "Save & Close" at bounding box center [338, 188] width 51 height 16
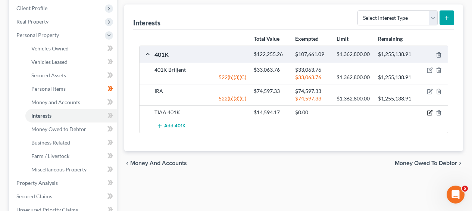
click at [429, 113] on icon "button" at bounding box center [430, 111] width 3 height 3
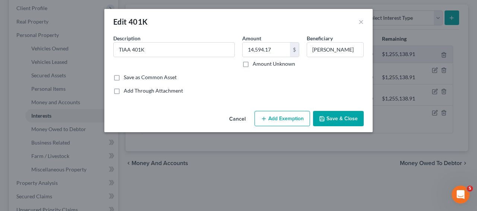
click at [264, 122] on button "Add Exemption" at bounding box center [283, 119] width 56 height 16
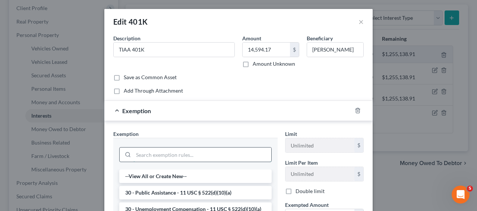
click at [221, 156] on input "search" at bounding box center [203, 154] width 138 height 14
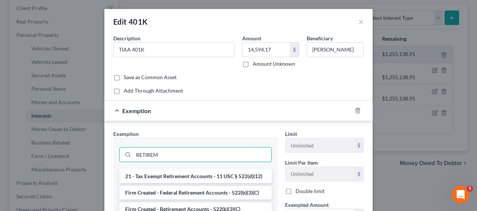
type input "RETIREM"
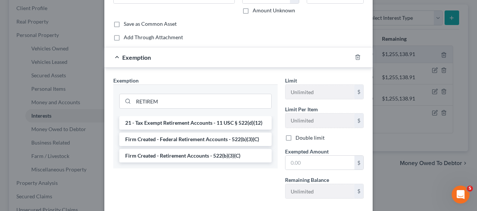
scroll to position [70, 0]
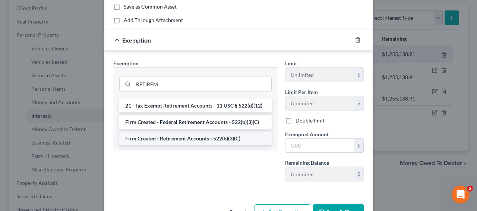
click at [216, 138] on li "Firm Created - Retirement Accounts - 522(b)(3)(C)" at bounding box center [195, 138] width 153 height 13
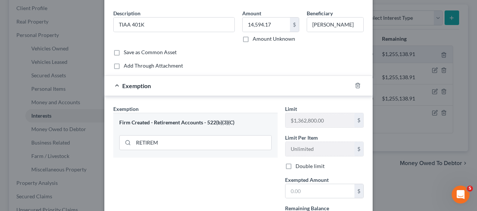
scroll to position [0, 0]
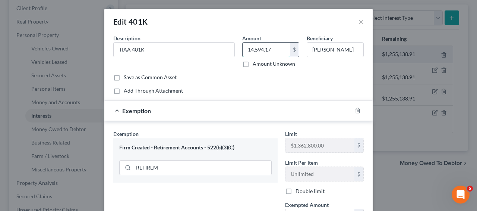
click at [271, 48] on input "14,594.17" at bounding box center [266, 50] width 47 height 14
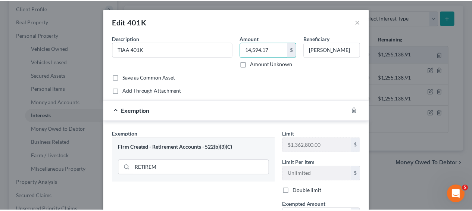
scroll to position [94, 0]
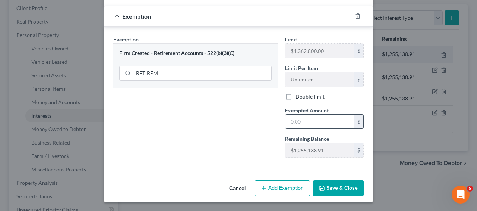
click at [303, 120] on input "text" at bounding box center [320, 122] width 69 height 14
paste input "14,594.17"
type input "14,594.17"
click at [328, 184] on button "Save & Close" at bounding box center [338, 188] width 51 height 16
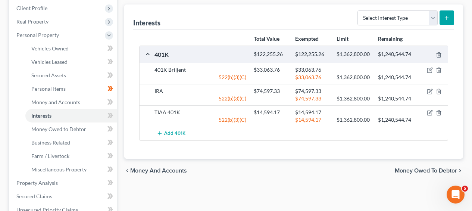
click at [472, 172] on html "Home New Case Client Portal Directory Cases DebtorCC The Beacon Law Firm prenn@…" at bounding box center [236, 156] width 472 height 544
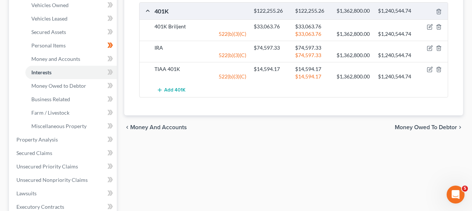
scroll to position [164, 0]
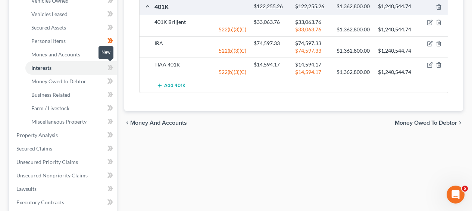
click at [106, 70] on span at bounding box center [110, 68] width 13 height 11
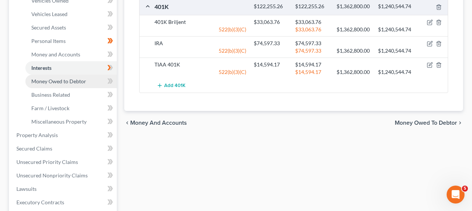
click at [100, 78] on link "Money Owed to Debtor" at bounding box center [70, 81] width 91 height 13
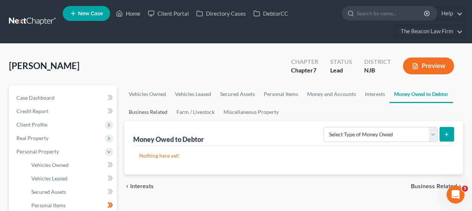
click at [143, 110] on link "Business Related" at bounding box center [148, 112] width 48 height 18
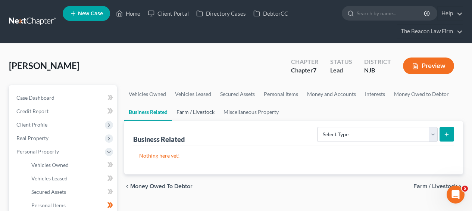
click at [196, 113] on link "Farm / Livestock" at bounding box center [195, 112] width 47 height 18
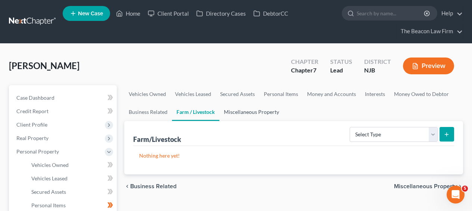
click at [232, 113] on link "Miscellaneous Property" at bounding box center [251, 112] width 64 height 18
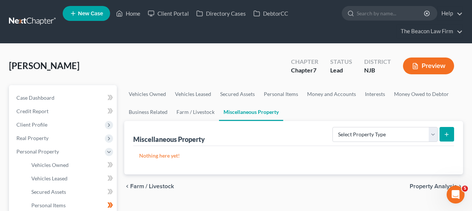
scroll to position [203, 0]
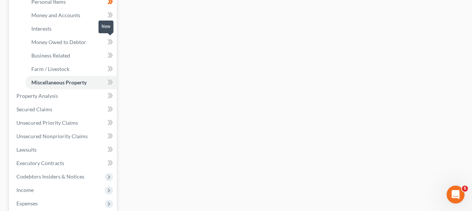
click at [114, 46] on span at bounding box center [110, 42] width 13 height 11
click at [112, 52] on icon at bounding box center [110, 55] width 6 height 9
click at [112, 65] on icon at bounding box center [110, 68] width 6 height 9
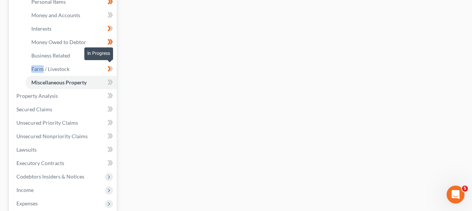
click at [112, 65] on icon at bounding box center [110, 68] width 6 height 9
click at [110, 85] on icon at bounding box center [110, 82] width 6 height 9
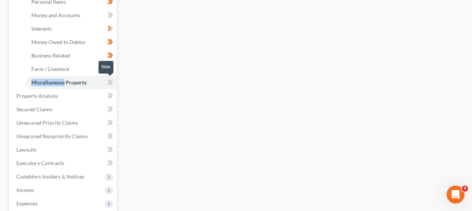
click at [110, 85] on icon at bounding box center [110, 82] width 6 height 9
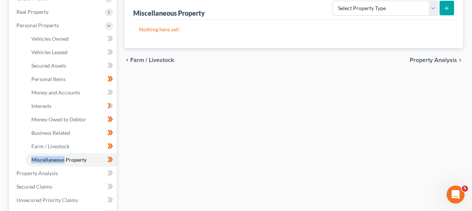
scroll to position [126, 0]
click at [76, 58] on link "Vehicles Leased" at bounding box center [70, 52] width 91 height 13
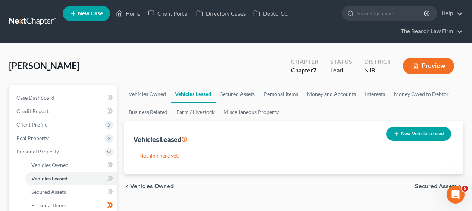
click at [112, 181] on icon at bounding box center [110, 177] width 6 height 9
click at [86, 189] on link "Secured Assets" at bounding box center [70, 191] width 91 height 13
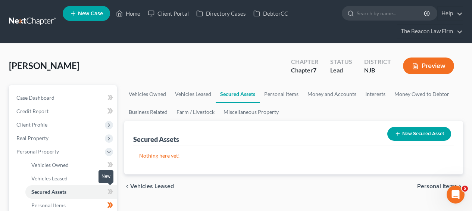
click at [112, 191] on icon at bounding box center [111, 191] width 3 height 5
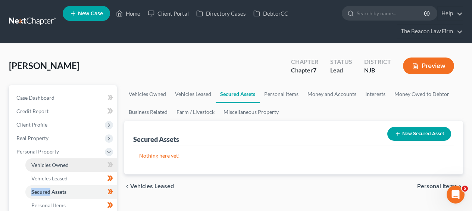
click at [85, 170] on link "Vehicles Owned" at bounding box center [70, 164] width 91 height 13
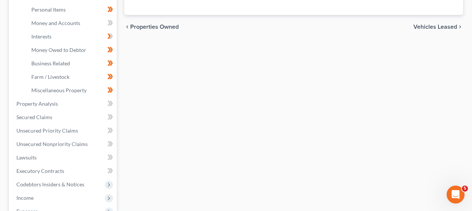
scroll to position [197, 0]
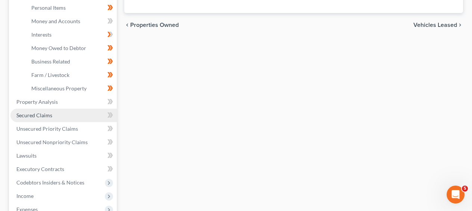
click at [92, 113] on link "Secured Claims" at bounding box center [63, 115] width 106 height 13
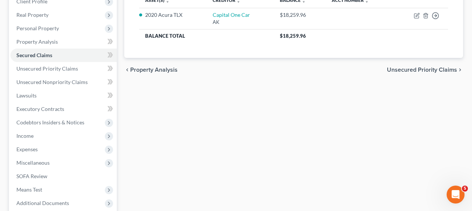
scroll to position [110, 0]
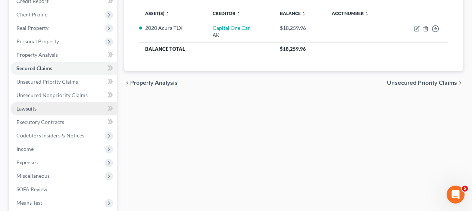
click at [65, 103] on link "Lawsuits" at bounding box center [63, 108] width 106 height 13
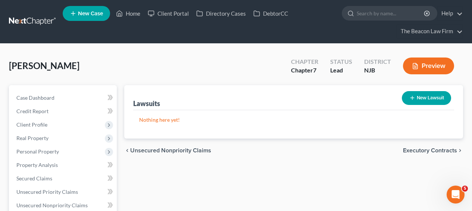
scroll to position [198, 0]
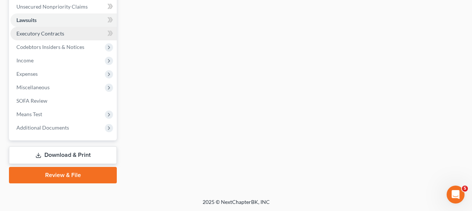
click at [67, 34] on link "Executory Contracts" at bounding box center [63, 33] width 106 height 13
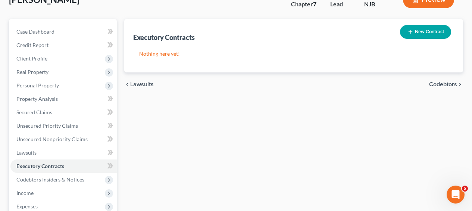
scroll to position [198, 0]
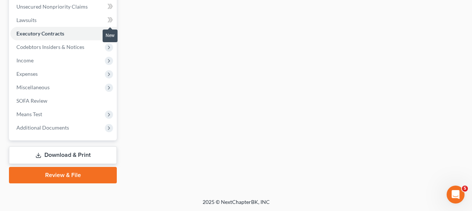
click at [113, 20] on span at bounding box center [110, 20] width 13 height 11
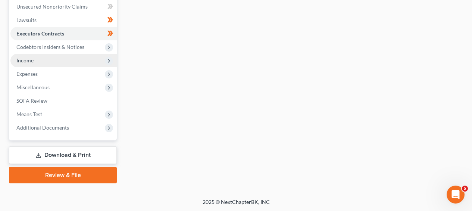
click at [90, 56] on span "Income" at bounding box center [63, 60] width 106 height 13
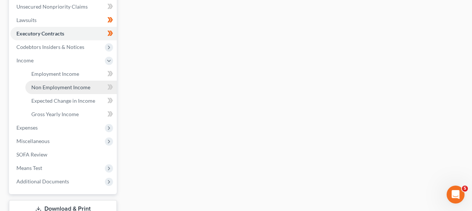
scroll to position [252, 0]
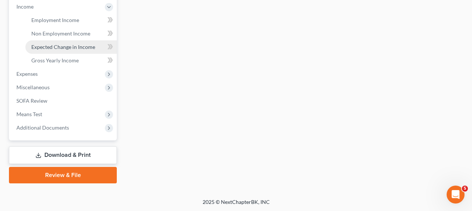
click at [90, 50] on link "Expected Change in Income" at bounding box center [70, 46] width 91 height 13
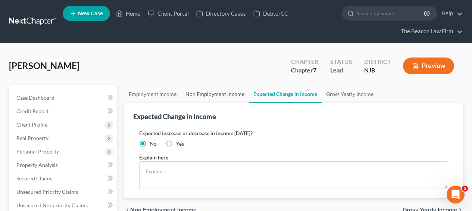
click at [229, 98] on link "Non Employment Income" at bounding box center [215, 94] width 68 height 18
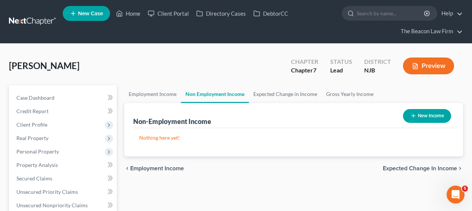
scroll to position [203, 0]
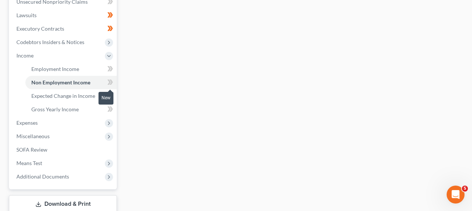
click at [110, 82] on icon at bounding box center [110, 82] width 6 height 9
click at [111, 82] on icon at bounding box center [110, 82] width 6 height 9
click at [109, 95] on icon at bounding box center [110, 95] width 6 height 9
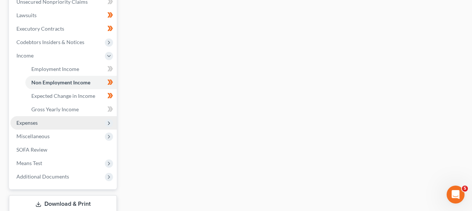
click at [88, 120] on span "Expenses" at bounding box center [63, 122] width 106 height 13
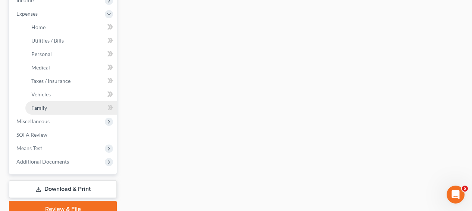
scroll to position [244, 0]
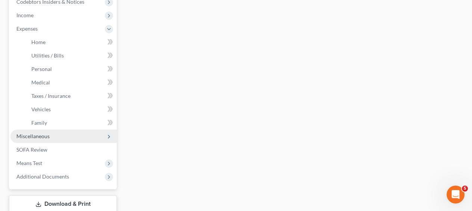
click at [79, 134] on span "Miscellaneous" at bounding box center [63, 135] width 106 height 13
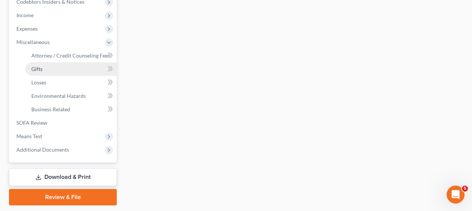
click at [77, 69] on link "Gifts" at bounding box center [70, 68] width 91 height 13
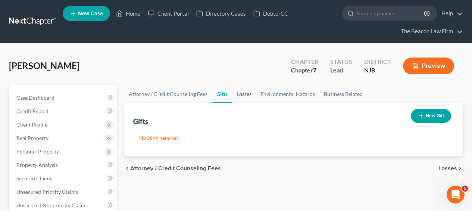
click at [252, 94] on link "Losses" at bounding box center [244, 94] width 24 height 18
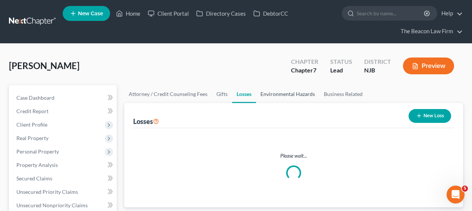
click at [277, 94] on link "Environmental Hazards" at bounding box center [287, 94] width 63 height 18
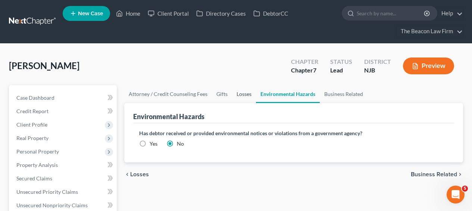
click at [251, 94] on link "Losses" at bounding box center [244, 94] width 24 height 18
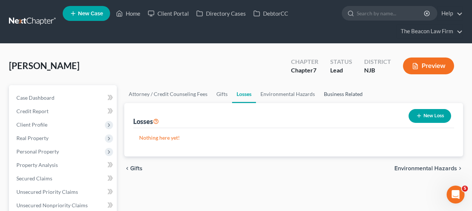
click at [356, 96] on link "Business Related" at bounding box center [343, 94] width 48 height 18
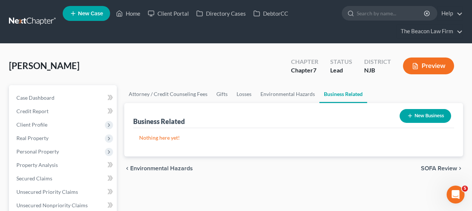
scroll to position [203, 0]
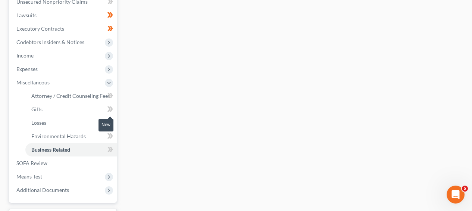
click at [115, 109] on span at bounding box center [110, 109] width 13 height 11
click at [112, 121] on icon at bounding box center [111, 122] width 3 height 5
drag, startPoint x: 112, startPoint y: 121, endPoint x: 111, endPoint y: 126, distance: 4.9
click at [112, 121] on icon at bounding box center [111, 122] width 3 height 5
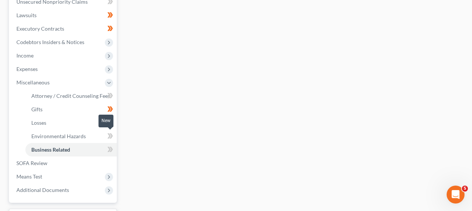
click at [110, 135] on icon at bounding box center [108, 135] width 3 height 5
click at [107, 146] on span at bounding box center [110, 150] width 13 height 11
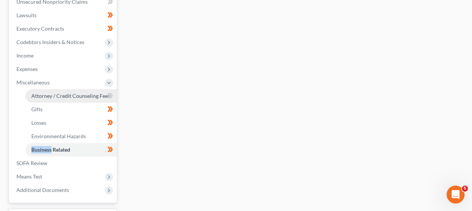
click at [91, 93] on span "Attorney / Credit Counseling Fees" at bounding box center [70, 96] width 79 height 6
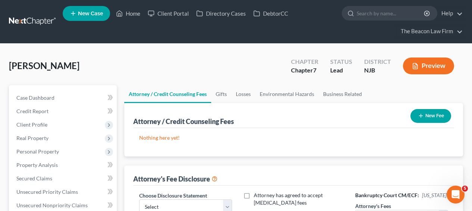
click at [431, 115] on button "New Fee" at bounding box center [430, 116] width 41 height 14
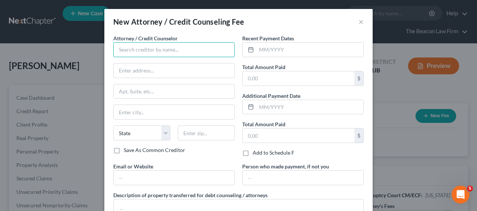
click at [196, 48] on input "text" at bounding box center [174, 49] width 122 height 15
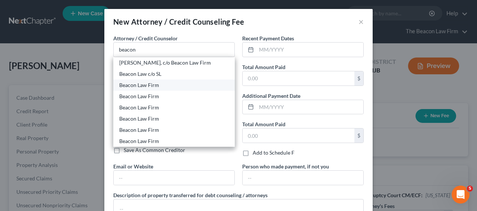
click at [177, 83] on div "Beacon Law Firm" at bounding box center [174, 84] width 110 height 7
type input "Beacon Law Firm"
type input "9295 E Stockton Blvd, Suite 20"
type input "Elk Grove"
select select "4"
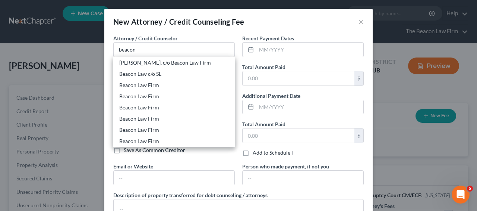
type input "95624"
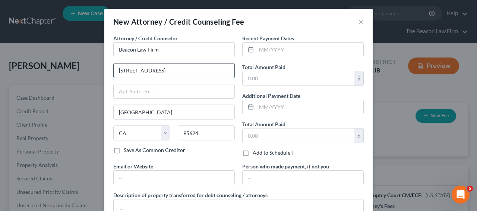
click at [206, 70] on input "9295 E Stockton Blvd, Suite 20" at bounding box center [174, 70] width 121 height 14
paste input "8171 E. Del Barquero Dr."
type input "8171 E. Del Barquero Drive"
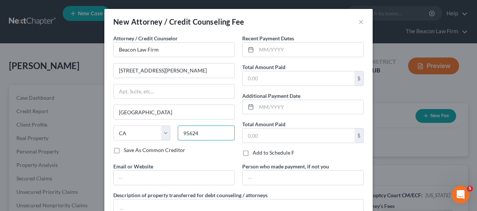
paste input "85258"
type input "85258"
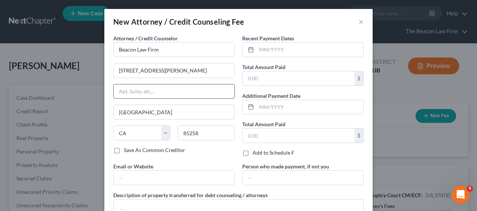
type input "Scottsdale"
select select "3"
click at [180, 85] on input "text" at bounding box center [174, 91] width 121 height 14
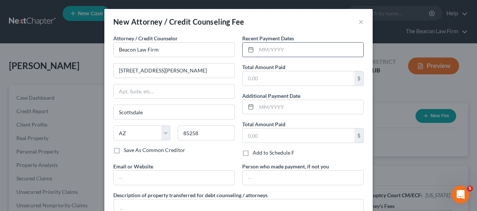
click at [269, 48] on input "text" at bounding box center [310, 50] width 107 height 14
click at [268, 72] on input "text" at bounding box center [299, 78] width 112 height 14
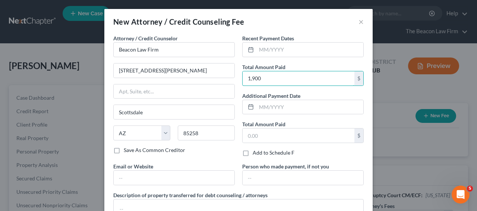
type input "1,900"
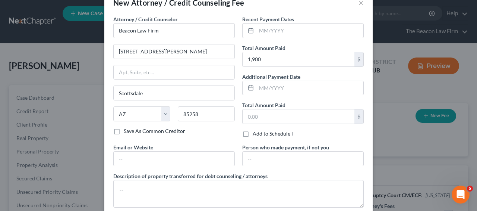
scroll to position [60, 0]
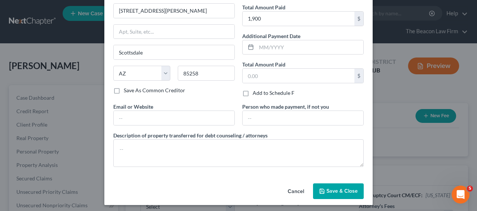
drag, startPoint x: 476, startPoint y: 141, endPoint x: 2, endPoint y: 3, distance: 493.0
click at [357, 197] on button "Save & Close" at bounding box center [338, 191] width 51 height 16
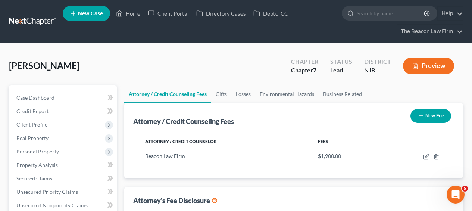
click at [435, 117] on button "New Fee" at bounding box center [430, 116] width 41 height 14
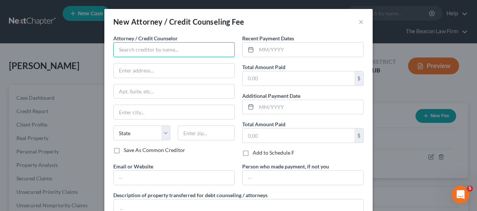
click at [181, 47] on input "text" at bounding box center [174, 49] width 122 height 15
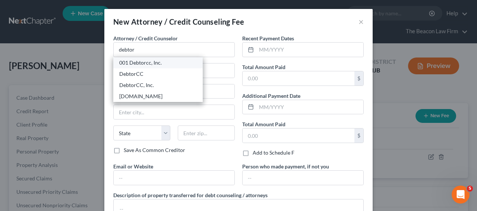
click at [175, 66] on div "001 Debtorcc, Inc." at bounding box center [158, 62] width 90 height 11
type input "001 Debtorcc, Inc."
type input "378 Summit Avenue"
type input "Jersey City"
select select "33"
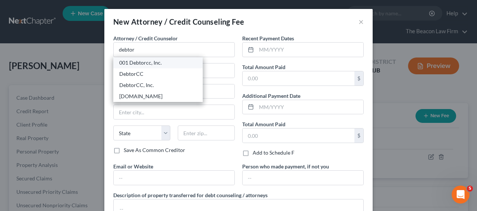
type input "07306"
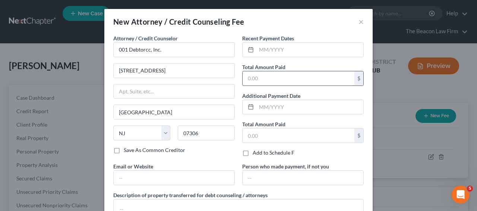
click at [265, 82] on input "text" at bounding box center [299, 78] width 112 height 14
type input "19.95"
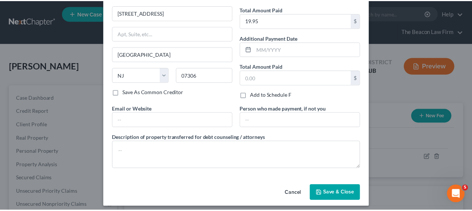
scroll to position [62, 0]
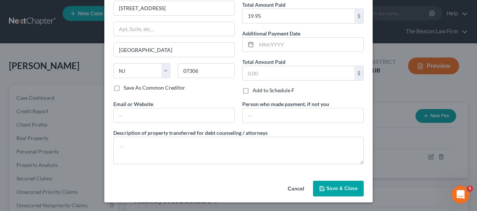
click at [344, 185] on button "Save & Close" at bounding box center [338, 189] width 51 height 16
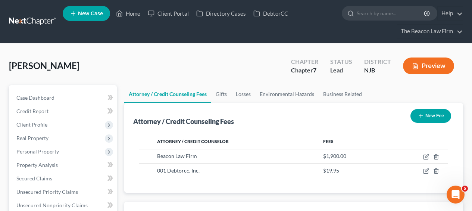
scroll to position [203, 0]
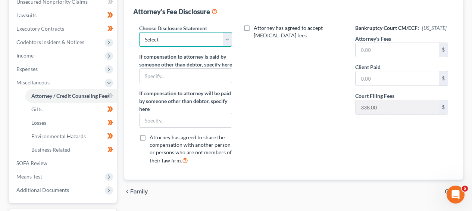
click at [185, 42] on select "Select WDPa - Andrew Carroll NY Eastern June 2 - June Nguyen (Chapter 13 FL Onl…" at bounding box center [185, 39] width 93 height 15
select select "4"
click at [376, 38] on label "Attorney's Fees" at bounding box center [373, 39] width 36 height 8
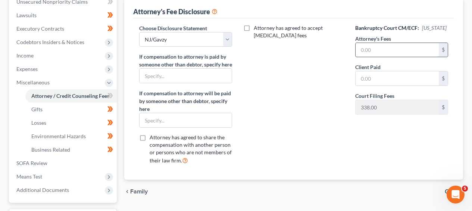
click at [377, 49] on input "text" at bounding box center [396, 50] width 83 height 14
type input "1,900"
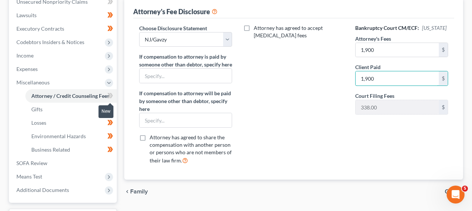
type input "1,900"
click at [107, 94] on span at bounding box center [110, 96] width 13 height 11
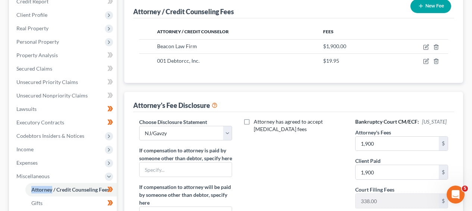
scroll to position [75, 0]
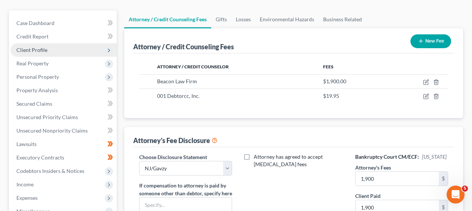
click at [76, 53] on span "Client Profile" at bounding box center [63, 49] width 106 height 13
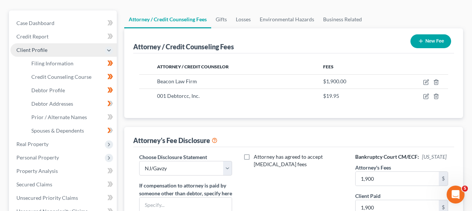
click at [75, 55] on span "Client Profile" at bounding box center [63, 49] width 106 height 13
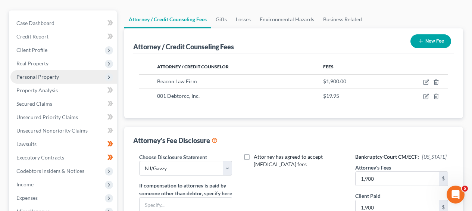
click at [74, 72] on span "Personal Property" at bounding box center [63, 76] width 106 height 13
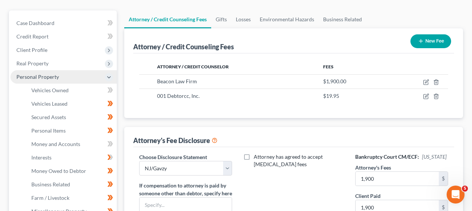
click at [74, 72] on span "Personal Property" at bounding box center [63, 76] width 106 height 13
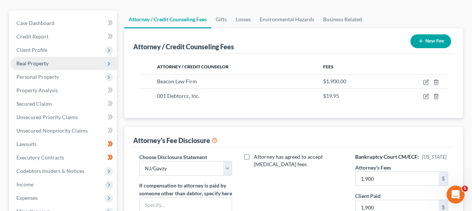
click at [73, 63] on span "Real Property" at bounding box center [63, 63] width 106 height 13
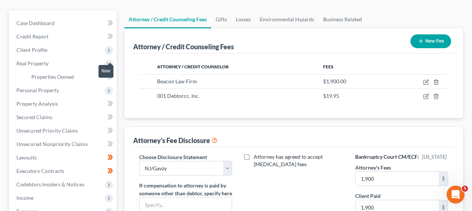
click at [115, 77] on span at bounding box center [110, 77] width 13 height 11
click at [110, 75] on div "In Progress" at bounding box center [98, 71] width 29 height 12
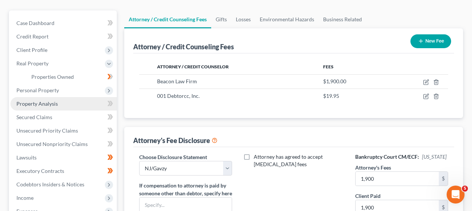
click at [77, 101] on link "Property Analysis" at bounding box center [63, 103] width 106 height 13
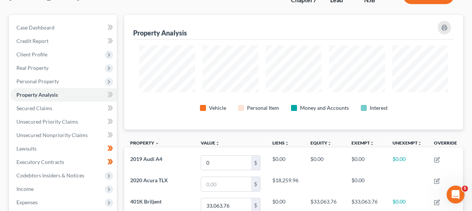
scroll to position [47, 0]
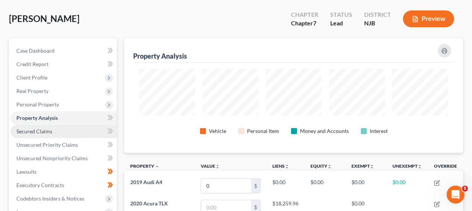
click at [81, 129] on link "Secured Claims" at bounding box center [63, 131] width 106 height 13
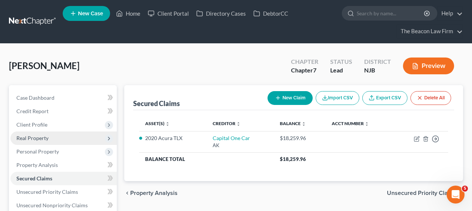
click at [78, 140] on span "Real Property" at bounding box center [63, 137] width 106 height 13
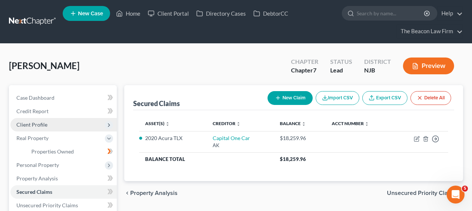
click at [82, 126] on span "Client Profile" at bounding box center [63, 124] width 106 height 13
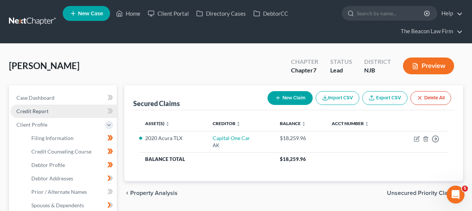
click at [81, 113] on link "Credit Report" at bounding box center [63, 110] width 106 height 13
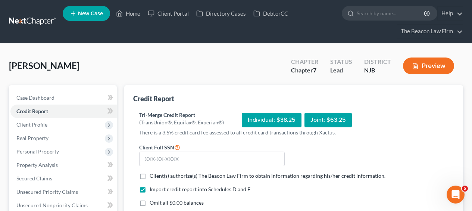
click at [234, 176] on span "Client(s) authorize(s) The Beacon Law Firm to obtain information regarding his/…" at bounding box center [268, 175] width 236 height 6
click at [157, 176] on input "Client(s) authorize(s) The Beacon Law Firm to obtain information regarding his/…" at bounding box center [155, 174] width 5 height 5
checkbox input "true"
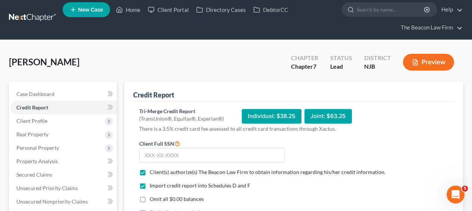
scroll to position [78, 0]
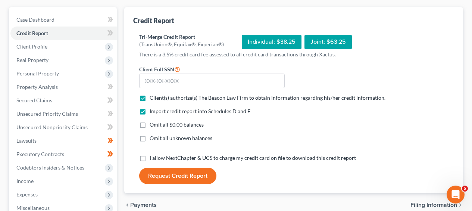
click at [234, 151] on div "Import credit report into Schedules D and F Omit all $0.00 balances Omit all un…" at bounding box center [288, 130] width 306 height 47
click at [232, 156] on span "I allow NextChapter & UCS to charge my credit card on file to download this cre…" at bounding box center [253, 157] width 206 height 6
click at [157, 156] on input "I allow NextChapter & UCS to charge my credit card on file to download this cre…" at bounding box center [155, 156] width 5 height 5
checkbox input "true"
click at [214, 84] on input "text" at bounding box center [211, 80] width 145 height 15
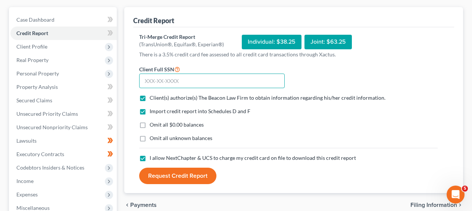
click at [214, 77] on input "text" at bounding box center [211, 80] width 145 height 15
type input "152-62-0429"
click at [203, 170] on button "Request Credit Report" at bounding box center [177, 175] width 77 height 16
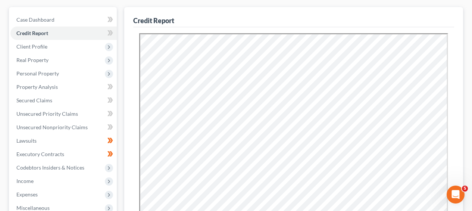
scroll to position [0, 0]
click at [113, 32] on span at bounding box center [110, 33] width 13 height 11
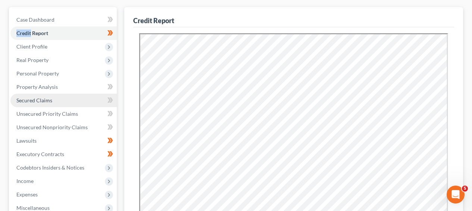
click at [70, 94] on link "Secured Claims" at bounding box center [63, 100] width 106 height 13
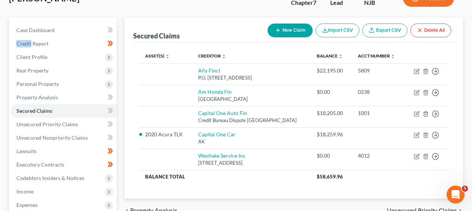
scroll to position [68, 0]
click at [462, 123] on div "Secured Claims New Claim Import CSV Export CSV Delete All Asset(s) expand_more …" at bounding box center [293, 107] width 339 height 181
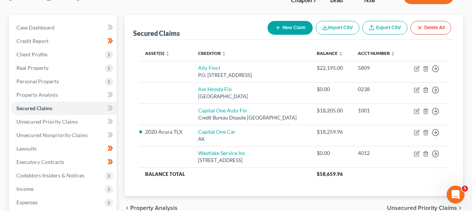
scroll to position [68, 0]
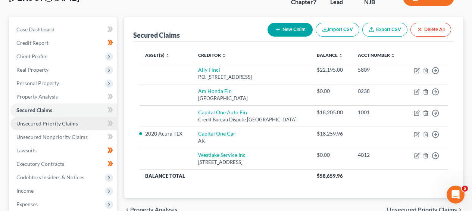
click at [72, 124] on span "Unsecured Priority Claims" at bounding box center [47, 123] width 62 height 6
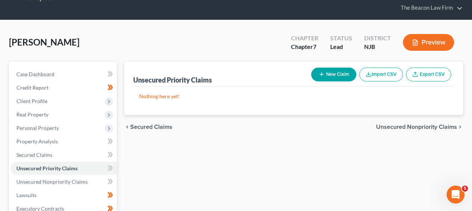
scroll to position [56, 0]
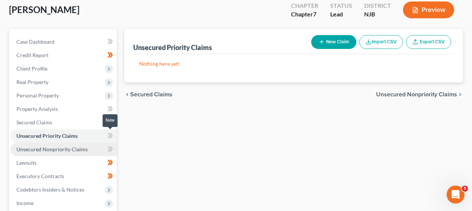
drag, startPoint x: 110, startPoint y: 137, endPoint x: 99, endPoint y: 150, distance: 16.4
click at [110, 137] on icon at bounding box center [111, 135] width 3 height 5
click at [109, 137] on icon at bounding box center [110, 135] width 6 height 9
click at [94, 153] on link "Unsecured Nonpriority Claims" at bounding box center [63, 148] width 106 height 13
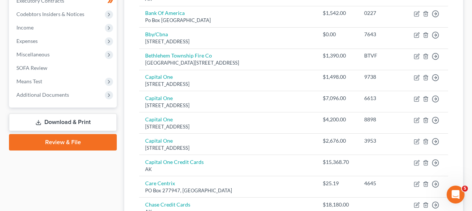
scroll to position [13, 0]
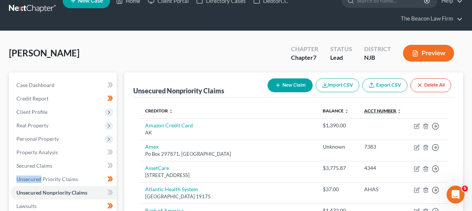
click at [388, 108] on link "Acct Number expand_more expand_less unfold_more" at bounding box center [382, 111] width 37 height 6
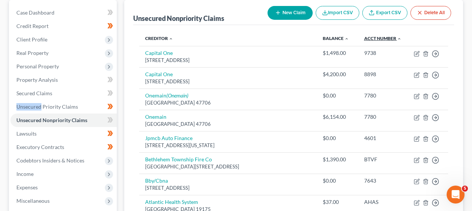
scroll to position [80, 0]
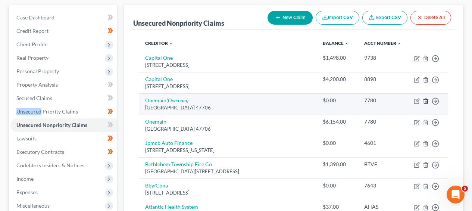
click at [426, 102] on line "button" at bounding box center [426, 101] width 0 height 1
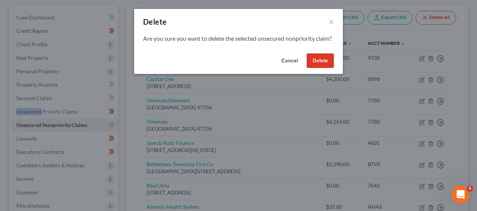
click at [325, 68] on button "Delete" at bounding box center [320, 60] width 27 height 15
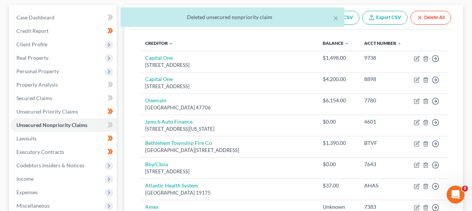
drag, startPoint x: 470, startPoint y: 57, endPoint x: 468, endPoint y: 64, distance: 7.4
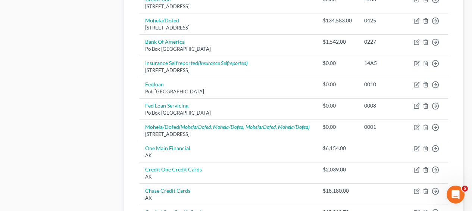
scroll to position [488, 0]
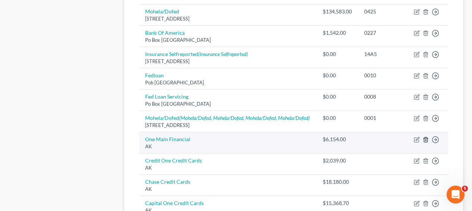
click at [425, 142] on icon "button" at bounding box center [426, 140] width 6 height 6
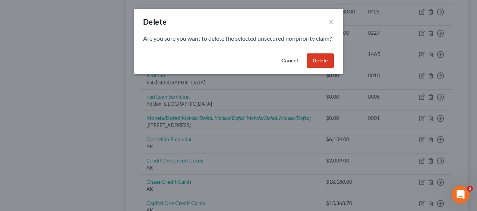
click at [322, 74] on div "Cancel Delete" at bounding box center [238, 62] width 209 height 24
click at [322, 68] on button "Delete" at bounding box center [320, 60] width 27 height 15
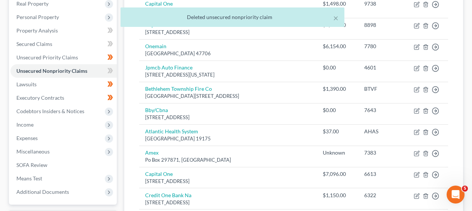
scroll to position [18, 0]
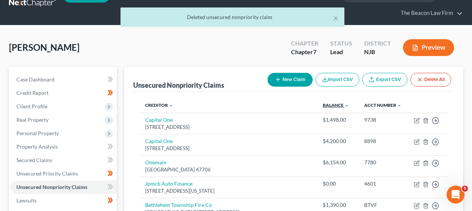
click at [329, 104] on link "Balance expand_more expand_less unfold_more" at bounding box center [336, 105] width 26 height 6
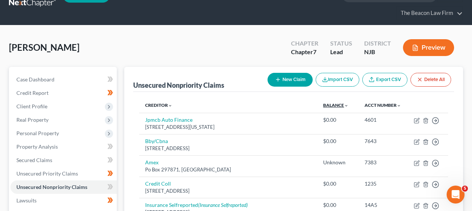
click at [329, 104] on link "Balance expand_more expand_less unfold_more" at bounding box center [335, 105] width 25 height 6
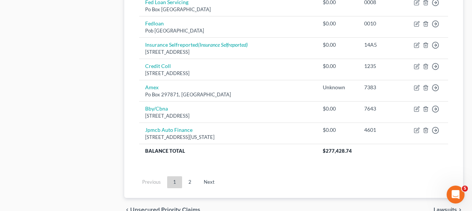
scroll to position [584, 0]
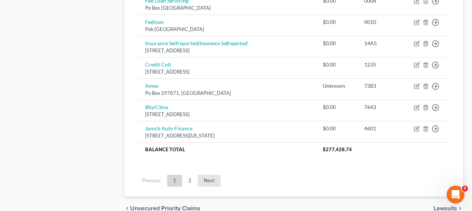
click at [213, 187] on link "Next" at bounding box center [209, 181] width 23 height 12
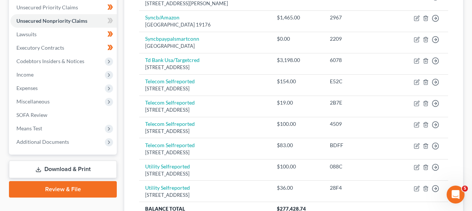
scroll to position [207, 0]
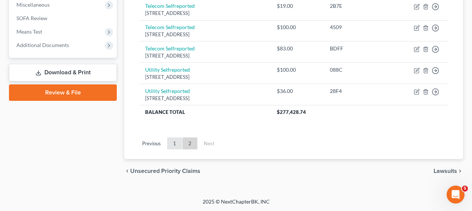
click at [180, 144] on link "1" at bounding box center [174, 143] width 15 height 12
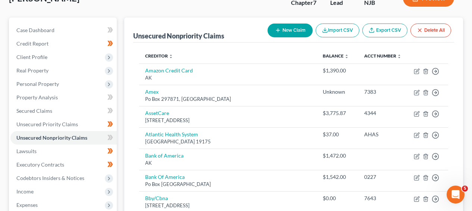
scroll to position [67, 0]
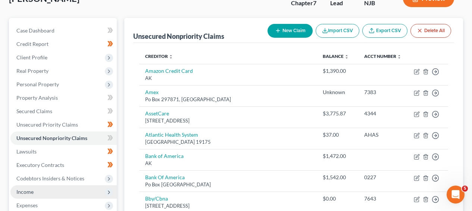
click at [93, 188] on span "Income" at bounding box center [63, 191] width 106 height 13
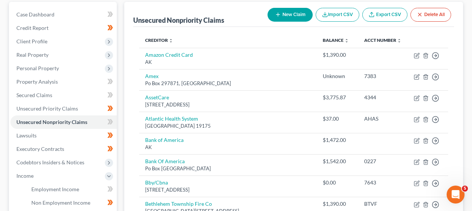
scroll to position [149, 0]
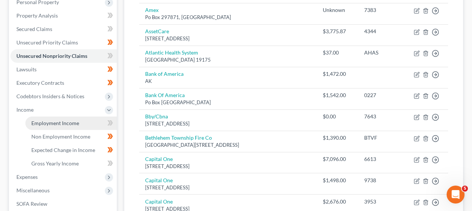
click at [77, 123] on span "Employment Income" at bounding box center [55, 123] width 48 height 6
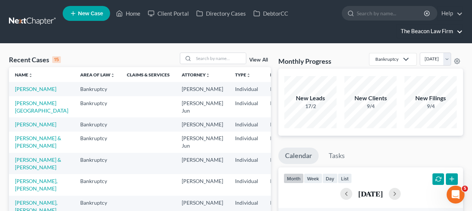
click at [433, 35] on link "The Beacon Law Firm" at bounding box center [430, 31] width 66 height 13
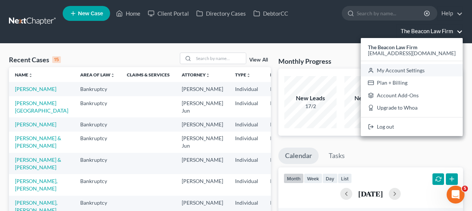
click at [428, 73] on link "My Account Settings" at bounding box center [412, 70] width 102 height 13
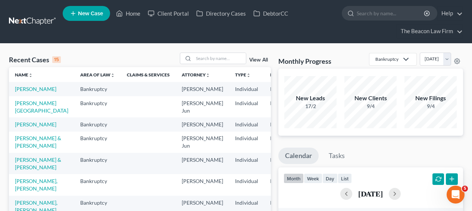
select select "24"
select select "9"
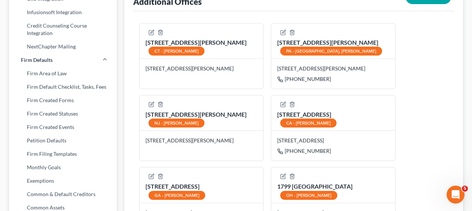
scroll to position [286, 0]
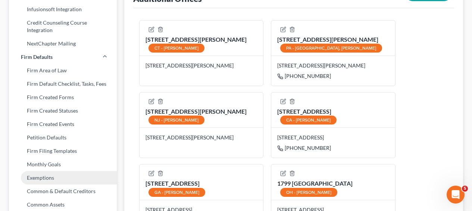
click at [35, 181] on link "Exemptions" at bounding box center [63, 177] width 108 height 13
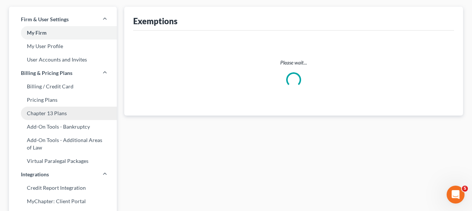
scroll to position [4, 0]
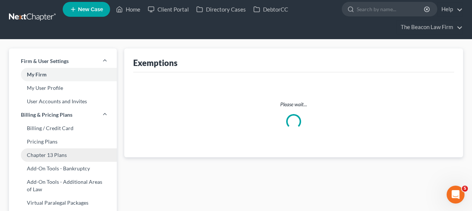
select select "0"
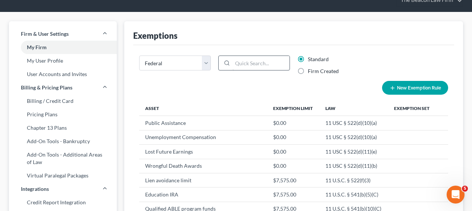
scroll to position [30, 0]
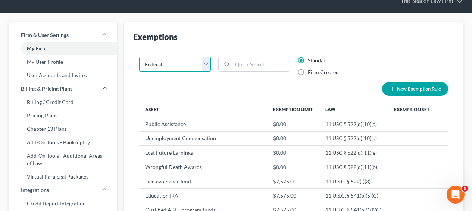
click at [185, 65] on select "State Federal AL AK AR AZ CA CO CT DE DC [GEOGRAPHIC_DATA] [GEOGRAPHIC_DATA] GU…" at bounding box center [175, 64] width 72 height 15
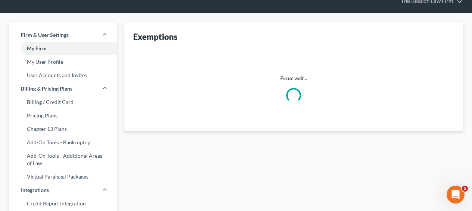
select select "22"
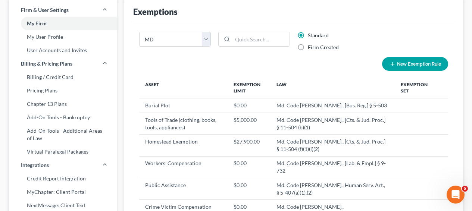
scroll to position [46, 0]
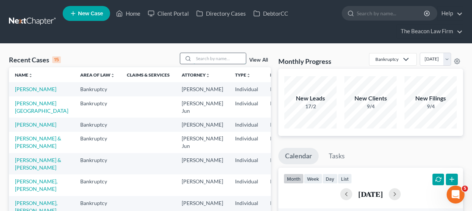
click at [218, 60] on input "search" at bounding box center [220, 58] width 52 height 11
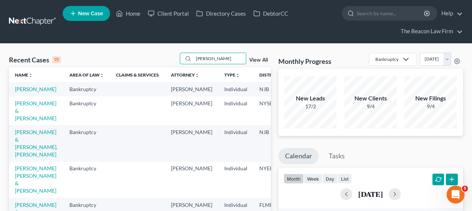
type input "[PERSON_NAME]"
click at [20, 93] on td "[PERSON_NAME]" at bounding box center [36, 89] width 54 height 14
click at [22, 92] on link "[PERSON_NAME]" at bounding box center [35, 89] width 41 height 6
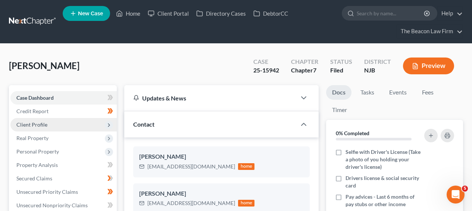
click at [66, 130] on span "Client Profile" at bounding box center [63, 124] width 106 height 13
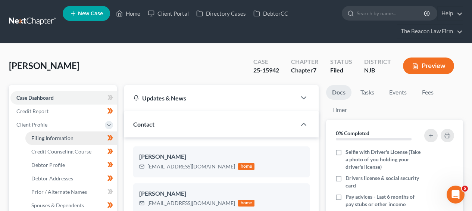
click at [66, 141] on link "Filing Information" at bounding box center [70, 137] width 91 height 13
select select "1"
select select "0"
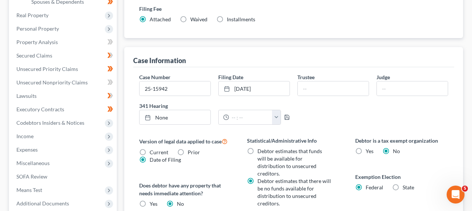
scroll to position [147, 0]
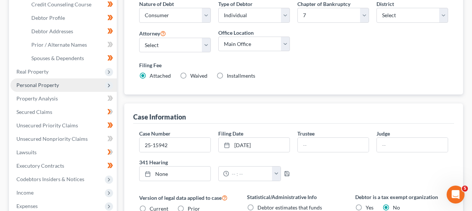
click at [64, 84] on span "Personal Property" at bounding box center [63, 84] width 106 height 13
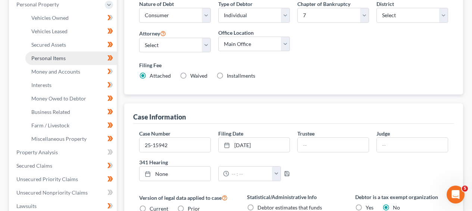
click at [69, 63] on link "Personal Items" at bounding box center [70, 57] width 91 height 13
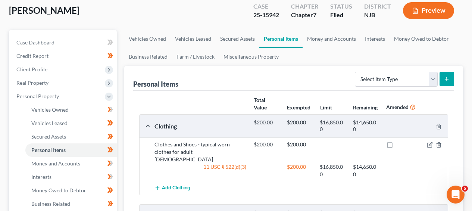
scroll to position [108, 0]
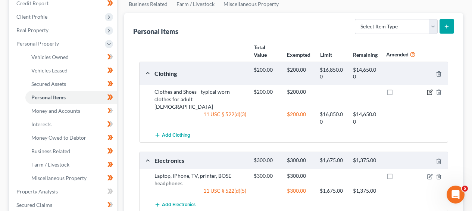
click at [431, 94] on icon "button" at bounding box center [430, 92] width 6 height 6
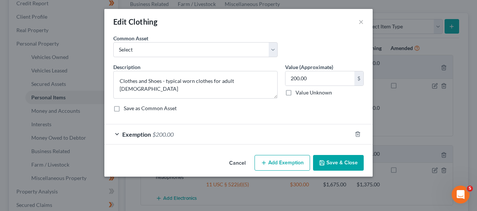
click at [314, 133] on div "Exemption $200.00" at bounding box center [228, 134] width 248 height 20
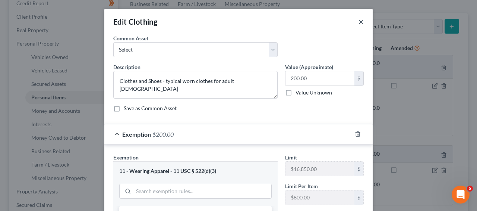
click at [359, 20] on button "×" at bounding box center [361, 21] width 5 height 9
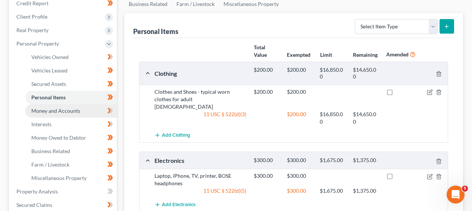
click at [99, 109] on link "Money and Accounts" at bounding box center [70, 110] width 91 height 13
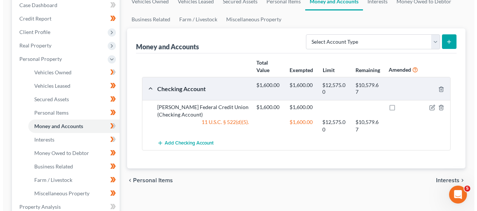
scroll to position [95, 0]
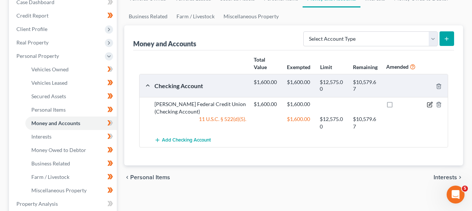
click at [432, 104] on icon "button" at bounding box center [429, 105] width 4 height 4
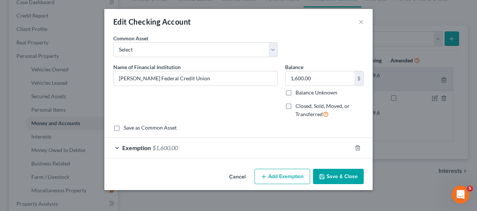
click at [309, 157] on div "Exemption $1,600.00" at bounding box center [228, 148] width 248 height 20
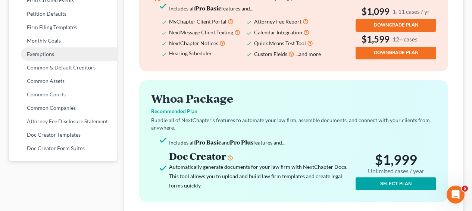
click at [36, 58] on link "Exemptions" at bounding box center [63, 53] width 108 height 13
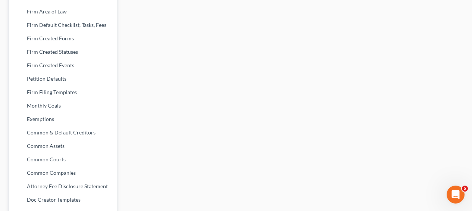
select select "0"
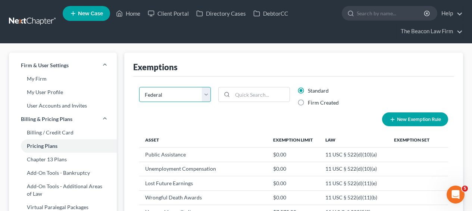
click at [162, 93] on select "State Federal AL AK AR AZ CA CO CT DE DC [GEOGRAPHIC_DATA] [GEOGRAPHIC_DATA] GU…" at bounding box center [175, 94] width 72 height 15
select select "22"
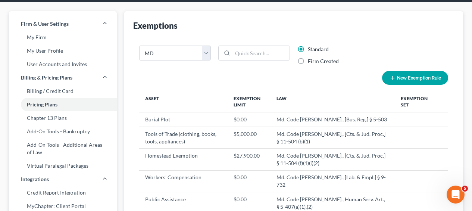
scroll to position [40, 0]
